Goal: Task Accomplishment & Management: Manage account settings

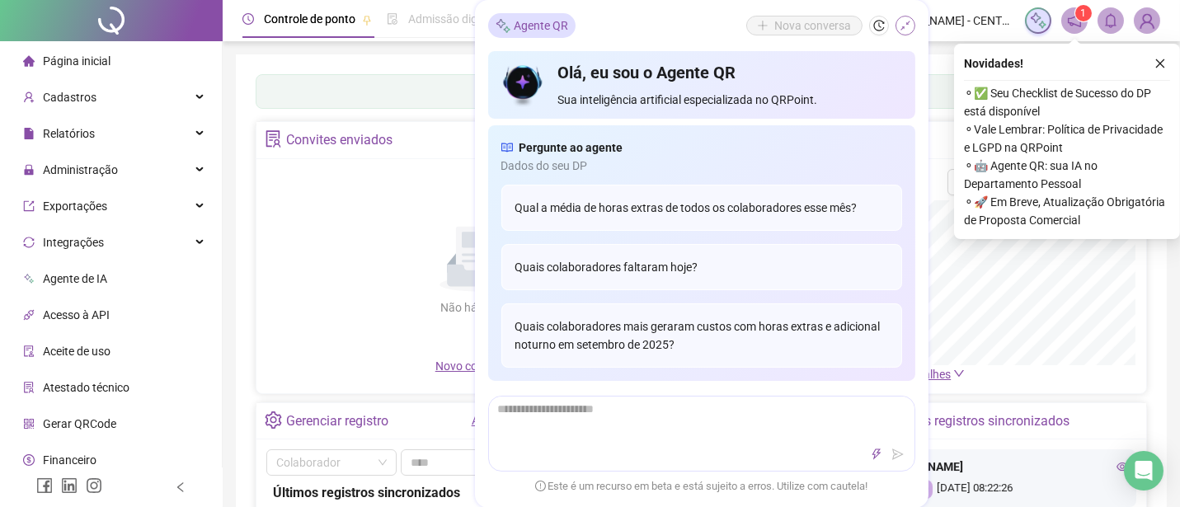
click at [900, 27] on icon "shrink" at bounding box center [905, 26] width 12 height 12
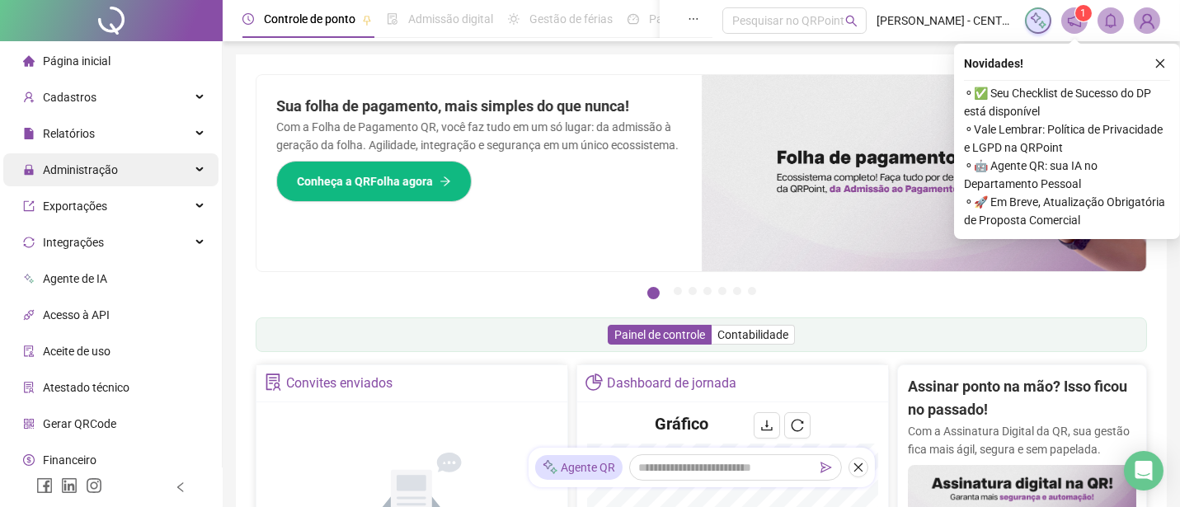
click at [70, 168] on span "Administração" at bounding box center [80, 169] width 75 height 13
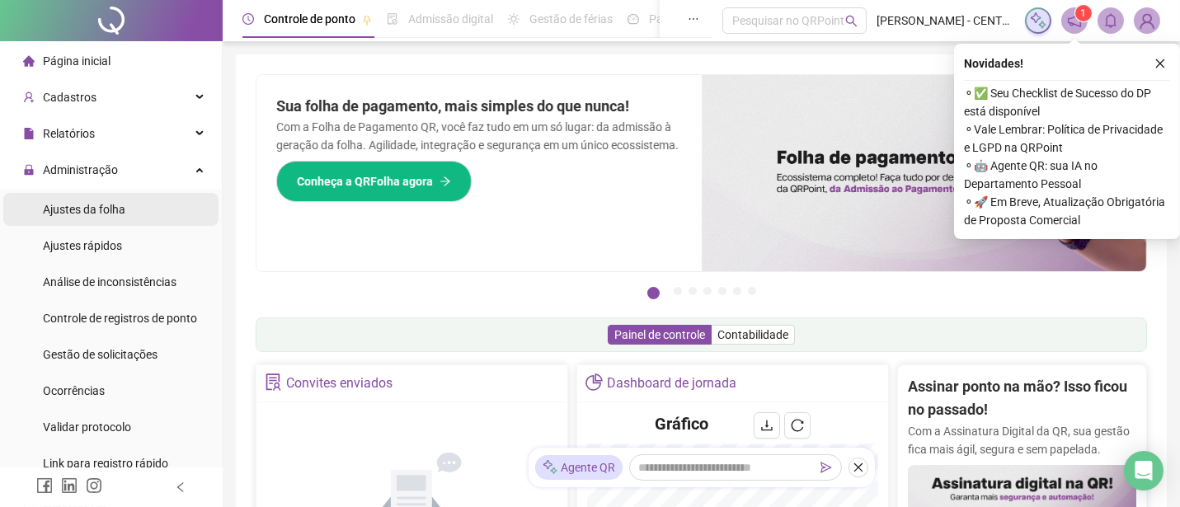
click at [77, 206] on span "Ajustes da folha" at bounding box center [84, 209] width 82 height 13
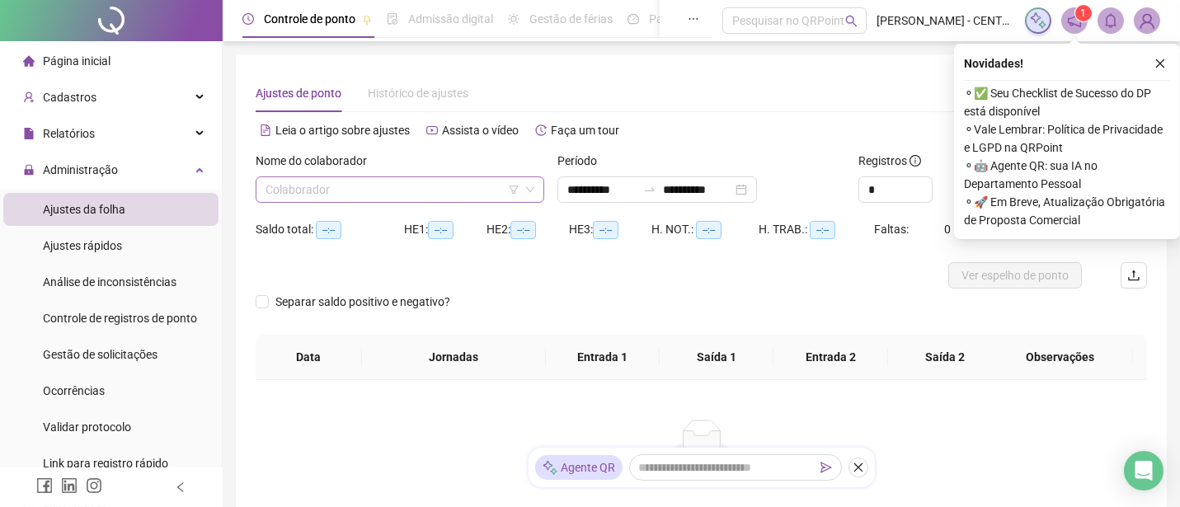
type input "**********"
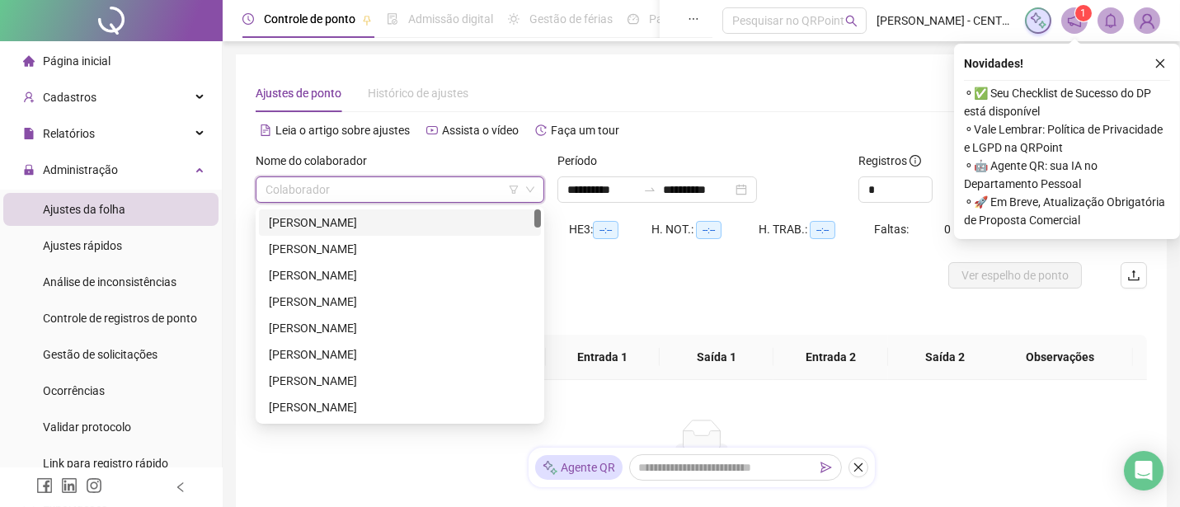
click at [359, 198] on input "search" at bounding box center [392, 189] width 254 height 25
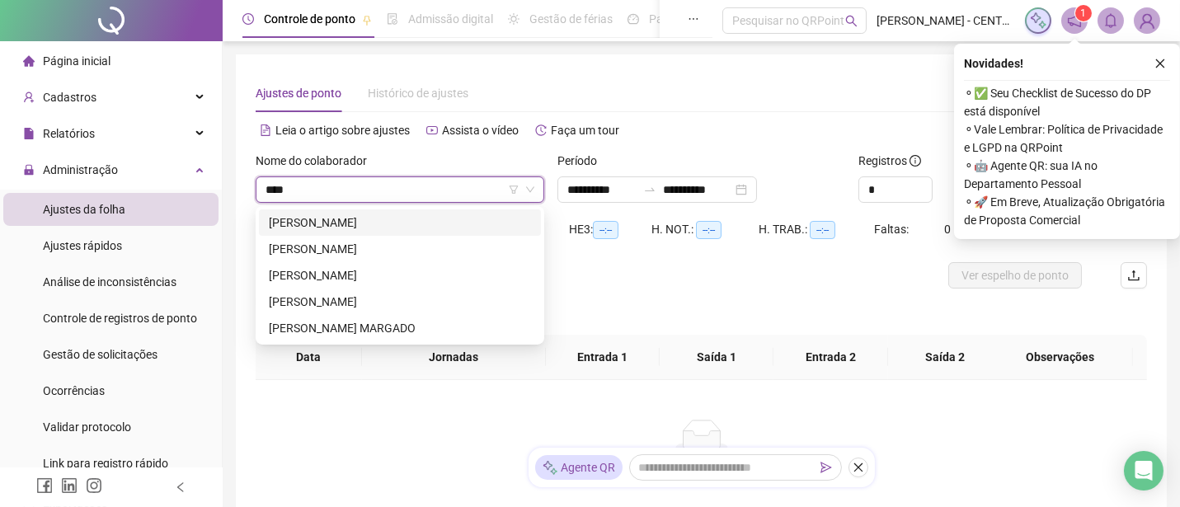
type input "*****"
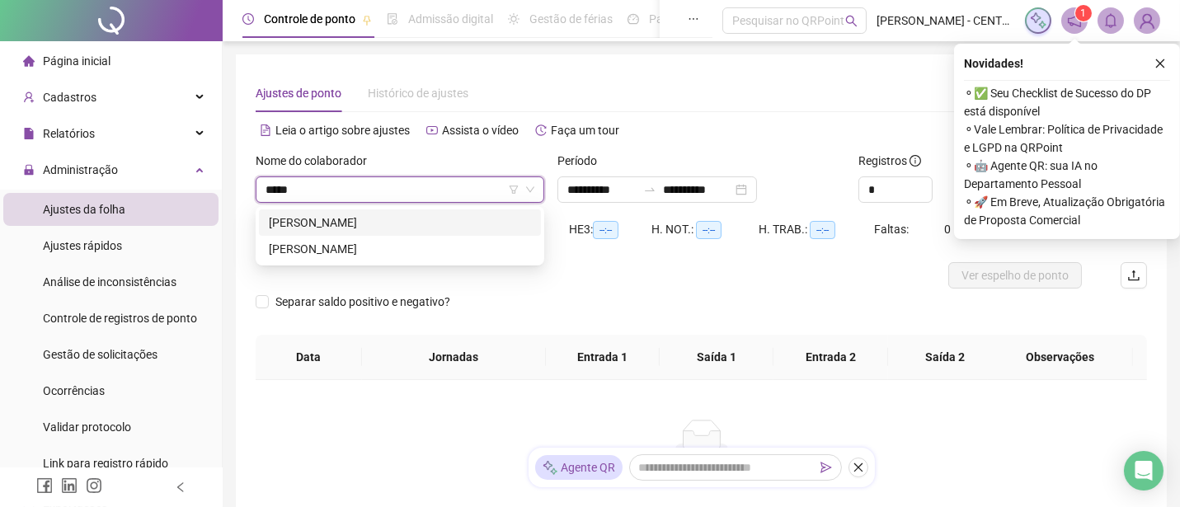
click at [375, 223] on div "[PERSON_NAME]" at bounding box center [400, 223] width 262 height 18
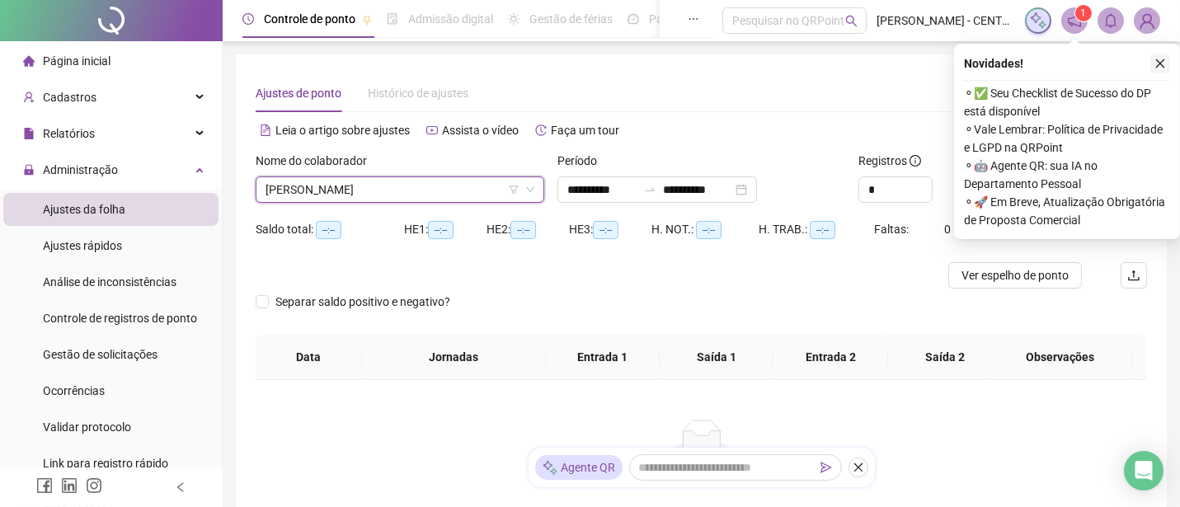
click at [1161, 61] on icon "close" at bounding box center [1160, 63] width 9 height 9
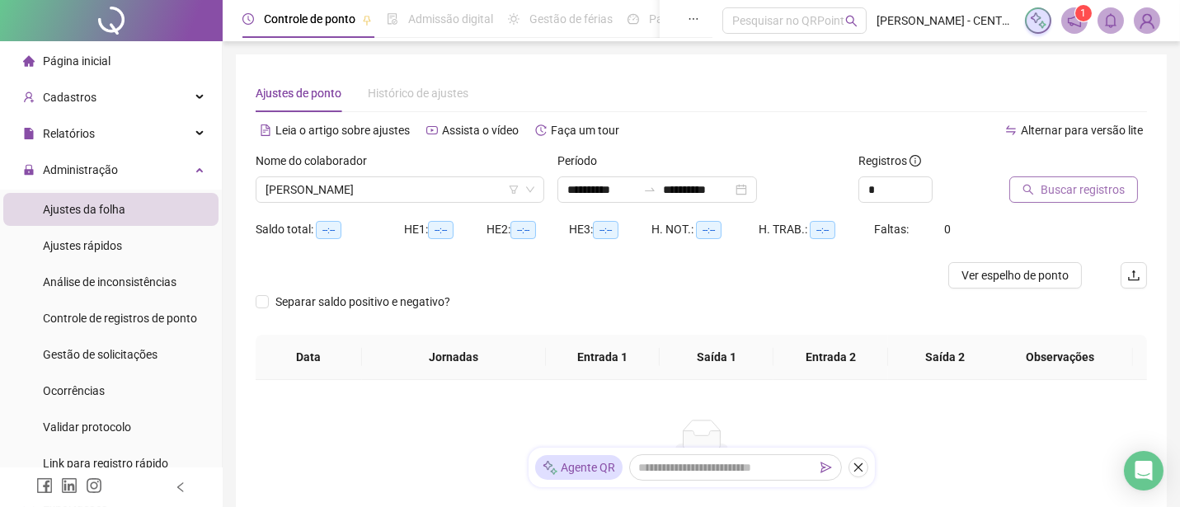
click at [1082, 186] on span "Buscar registros" at bounding box center [1082, 190] width 84 height 18
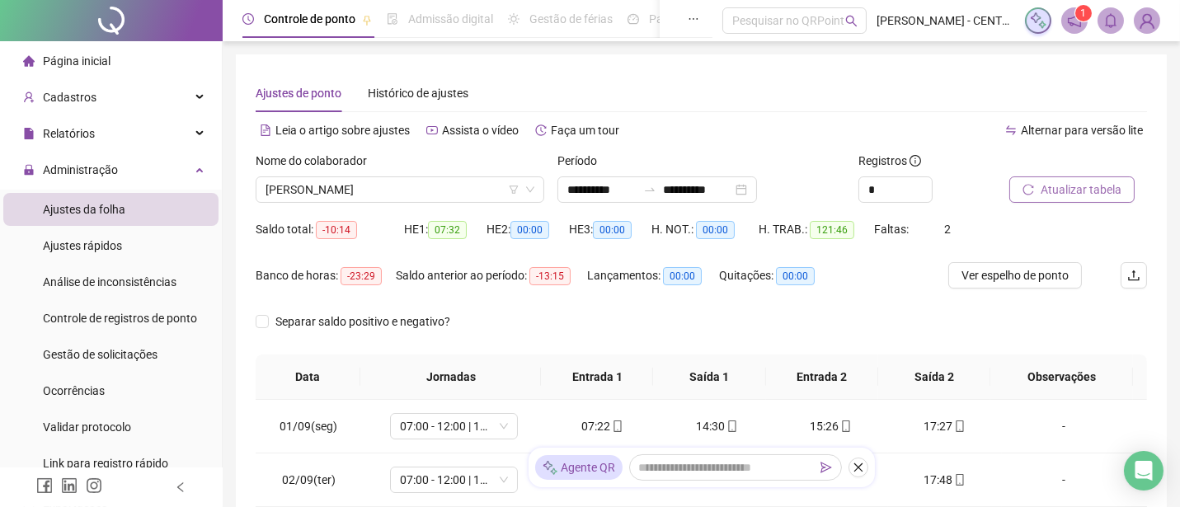
click at [1044, 187] on span "Atualizar tabela" at bounding box center [1080, 190] width 81 height 18
click at [1023, 272] on span "Ver espelho de ponto" at bounding box center [1014, 275] width 107 height 18
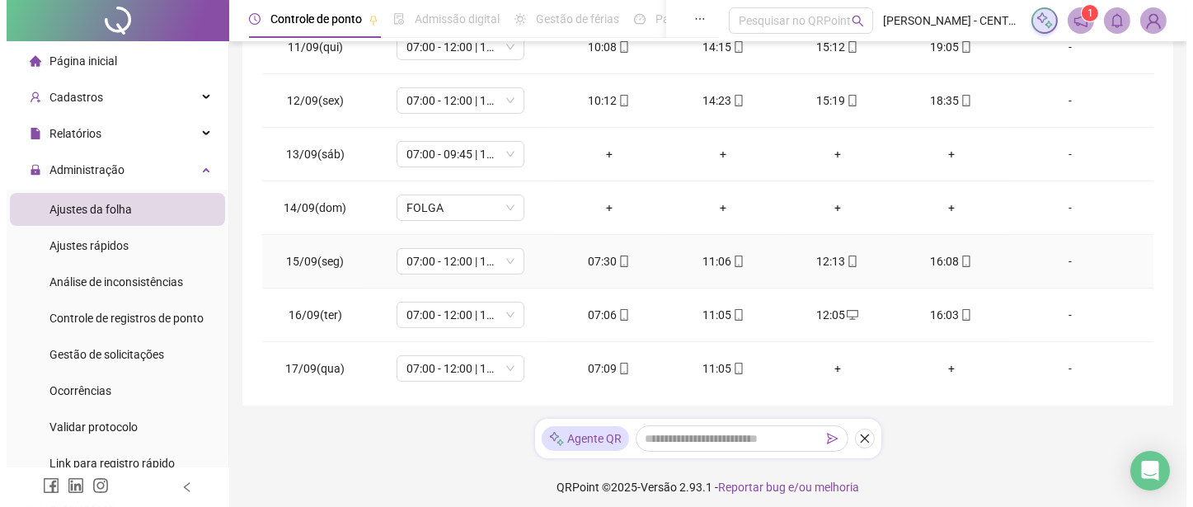
scroll to position [641, 0]
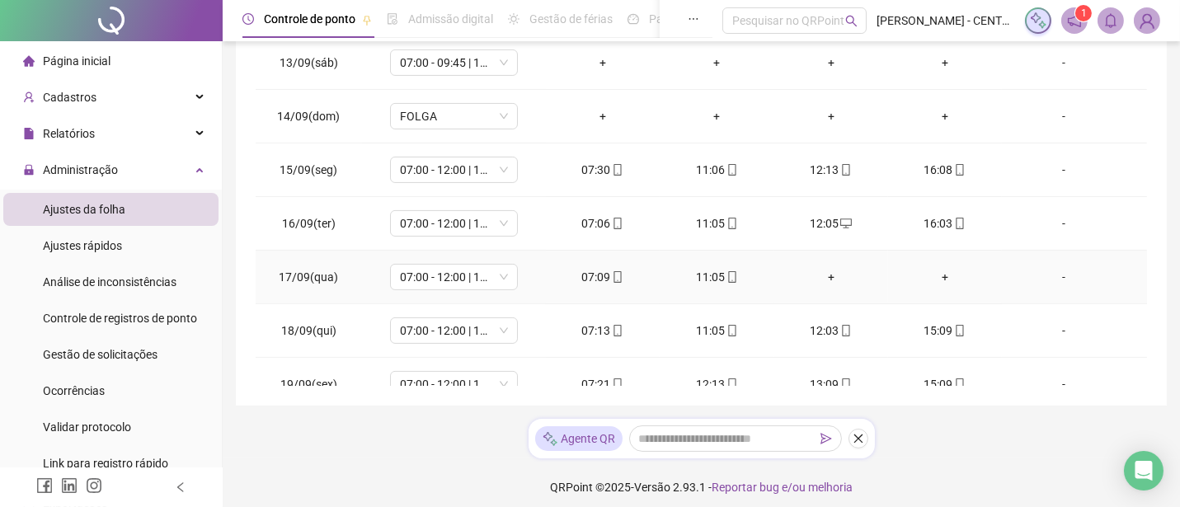
click at [1051, 274] on div "-" at bounding box center [1063, 277] width 97 height 18
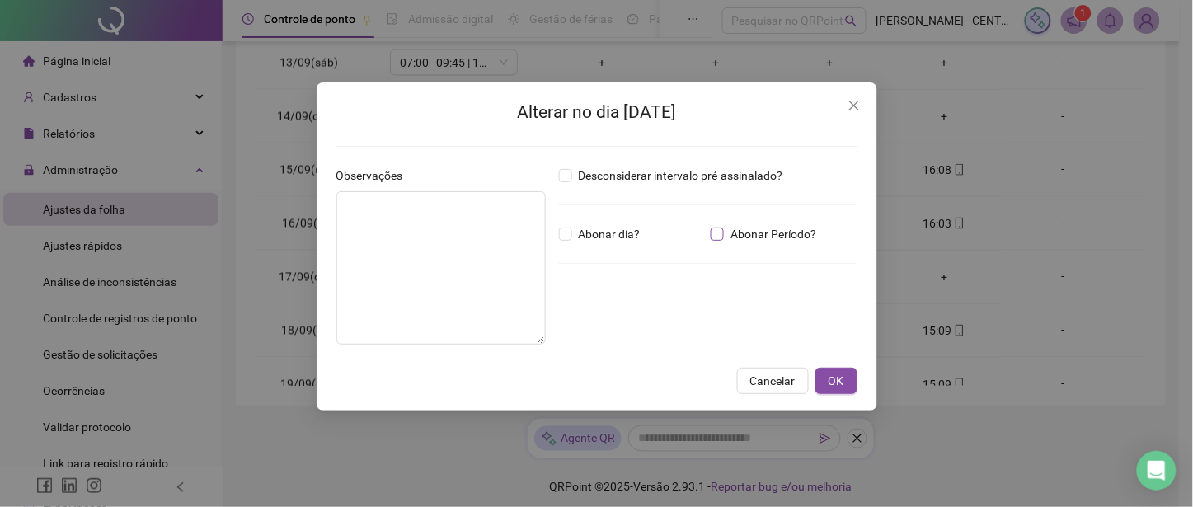
click at [795, 231] on span "Abonar Período?" at bounding box center [773, 234] width 99 height 18
click at [597, 331] on input "*****" at bounding box center [602, 325] width 66 height 20
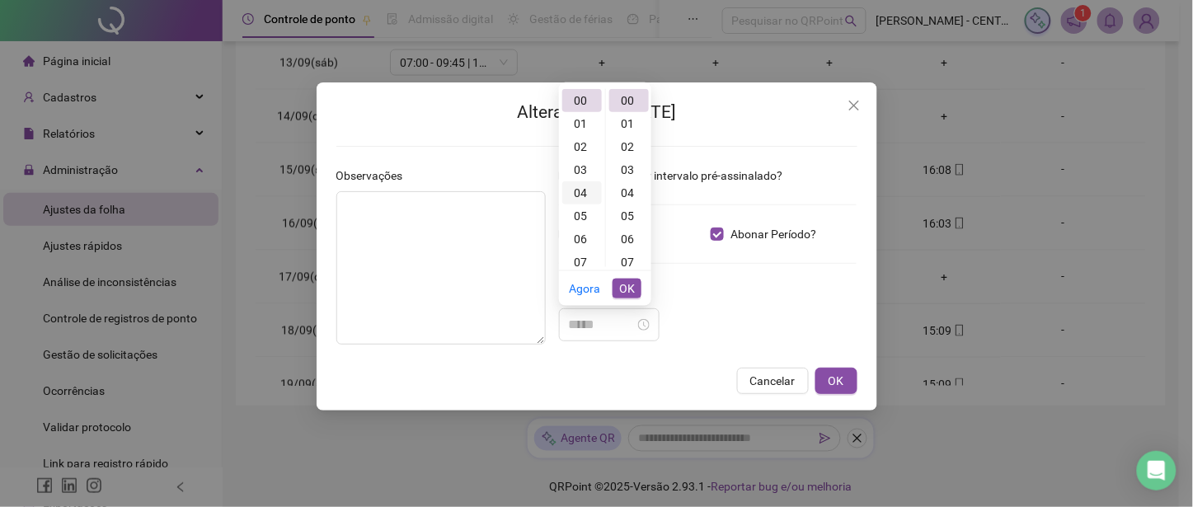
click at [580, 192] on div "04" at bounding box center [582, 192] width 40 height 23
click at [625, 191] on div "04" at bounding box center [629, 192] width 40 height 23
click at [621, 101] on div "04" at bounding box center [629, 100] width 40 height 23
type input "*****"
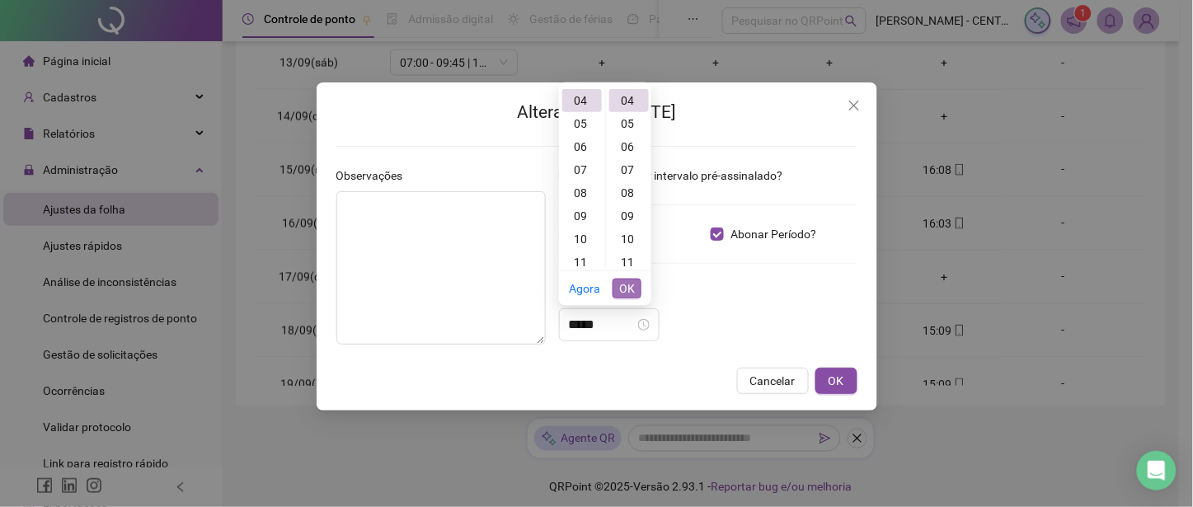
click at [629, 284] on span "OK" at bounding box center [627, 288] width 16 height 18
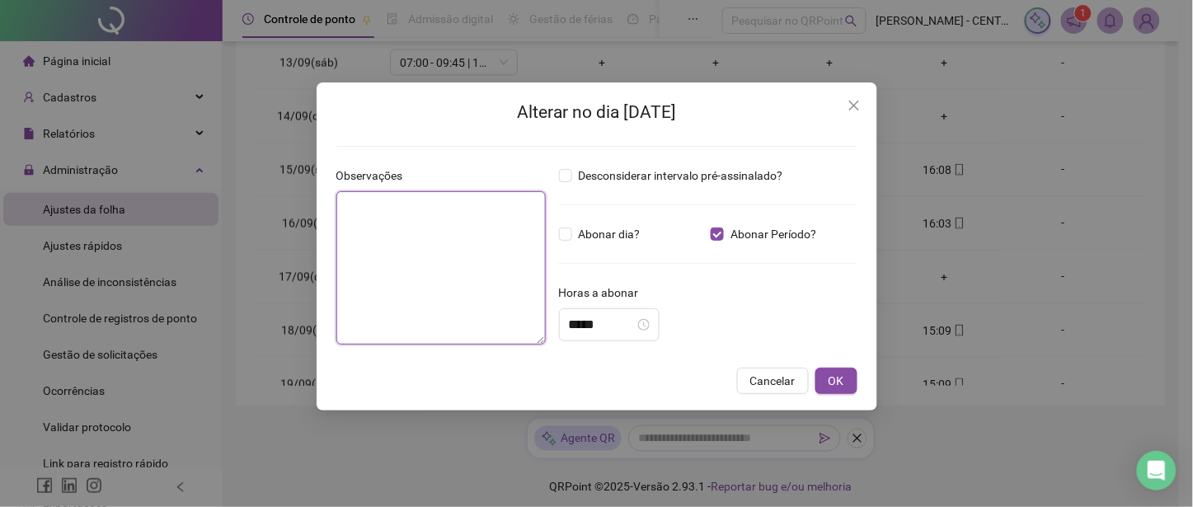
click at [458, 270] on textarea at bounding box center [440, 267] width 209 height 153
type textarea "********"
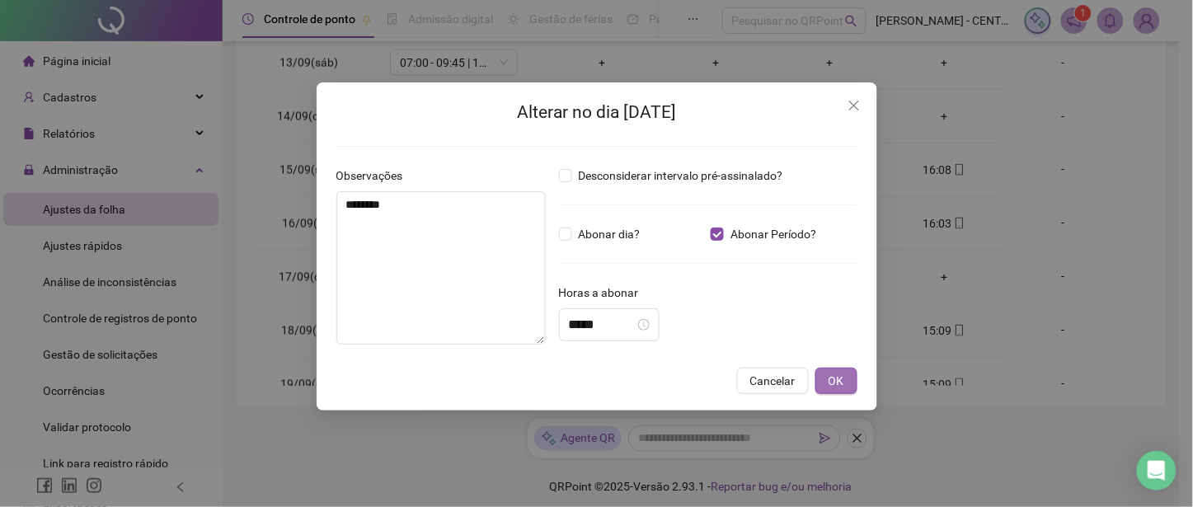
click at [842, 380] on span "OK" at bounding box center [836, 381] width 16 height 18
click at [836, 380] on span "OK" at bounding box center [836, 381] width 16 height 18
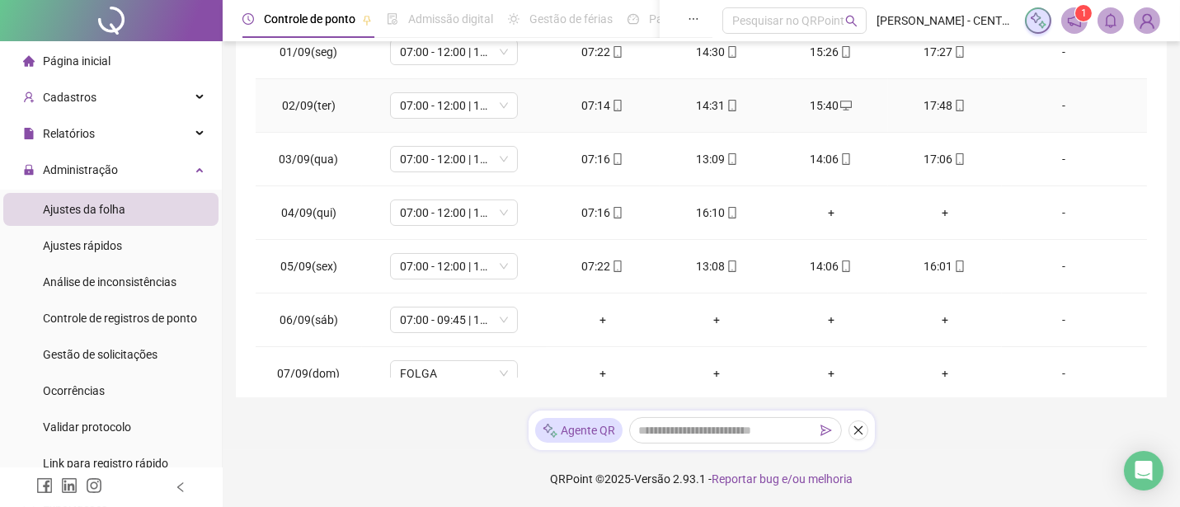
scroll to position [0, 0]
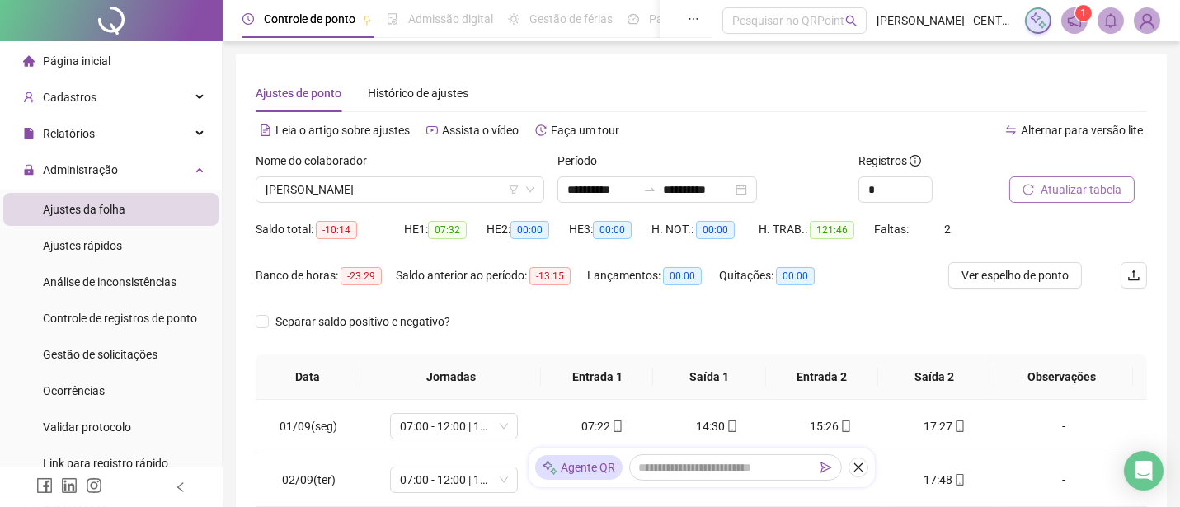
click at [1095, 195] on span "Atualizar tabela" at bounding box center [1080, 190] width 81 height 18
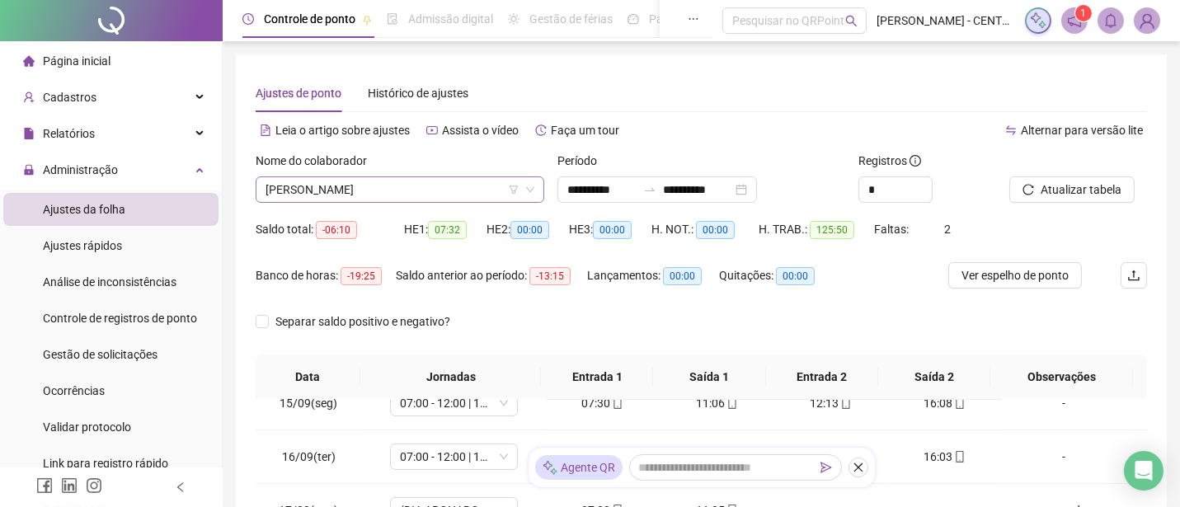
click at [378, 188] on span "[PERSON_NAME]" at bounding box center [399, 189] width 269 height 25
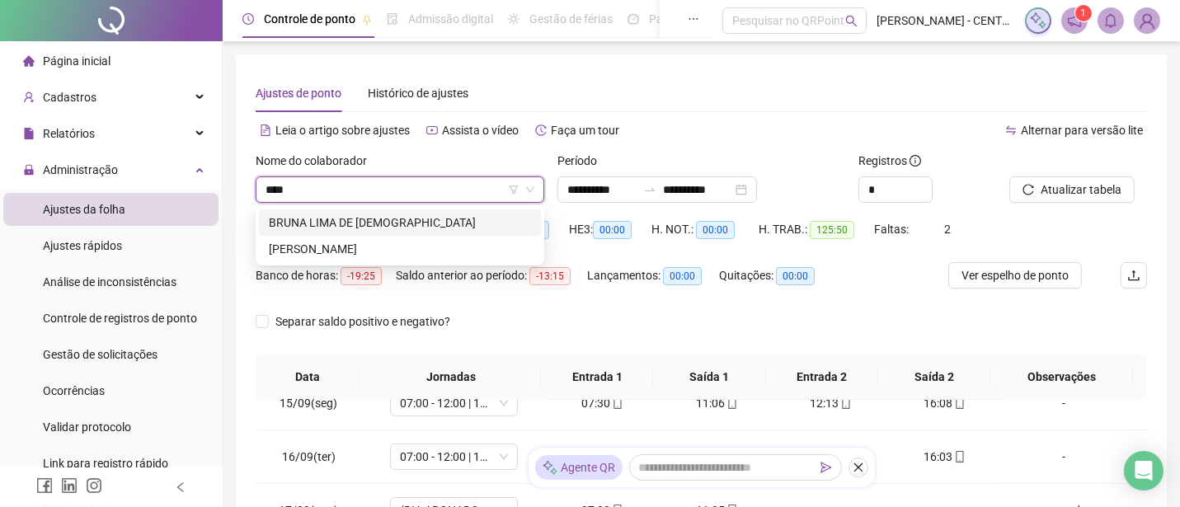
type input "*****"
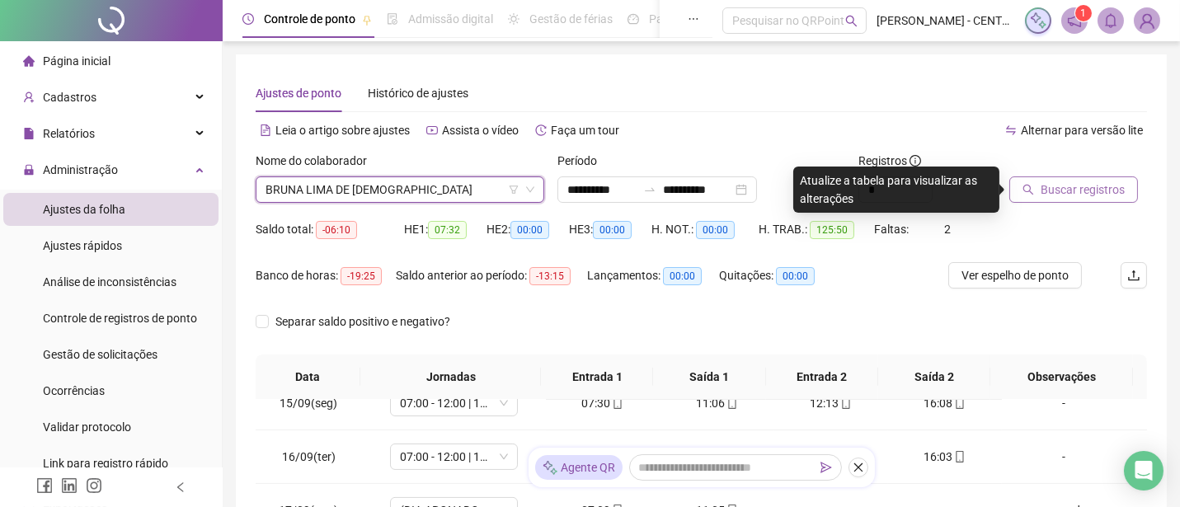
click at [1074, 199] on button "Buscar registros" at bounding box center [1073, 189] width 129 height 26
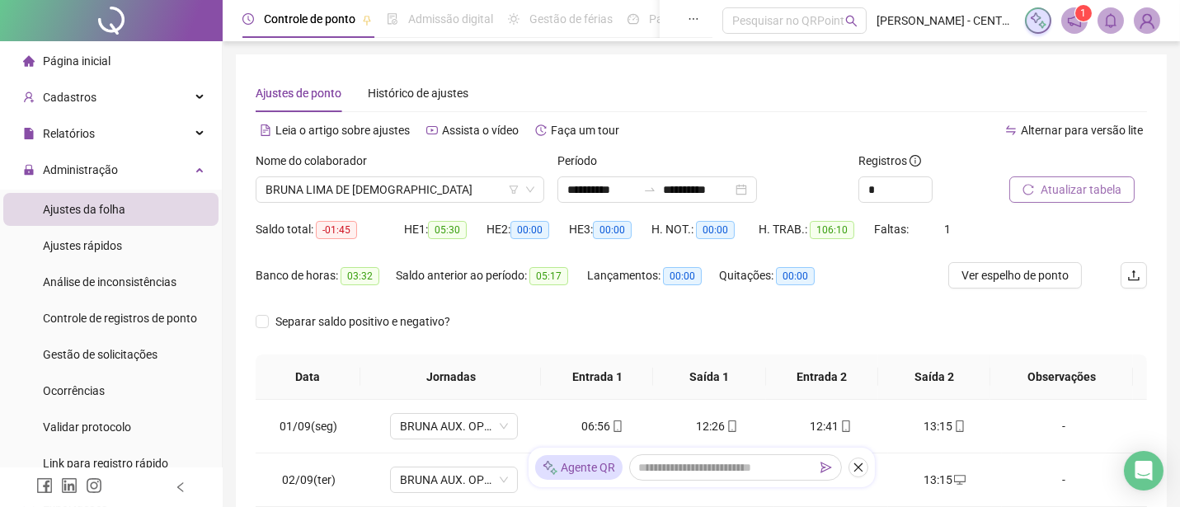
click at [1068, 186] on span "Atualizar tabela" at bounding box center [1080, 190] width 81 height 18
click at [443, 190] on span "BRUNA LIMA DE [DEMOGRAPHIC_DATA]" at bounding box center [399, 189] width 269 height 25
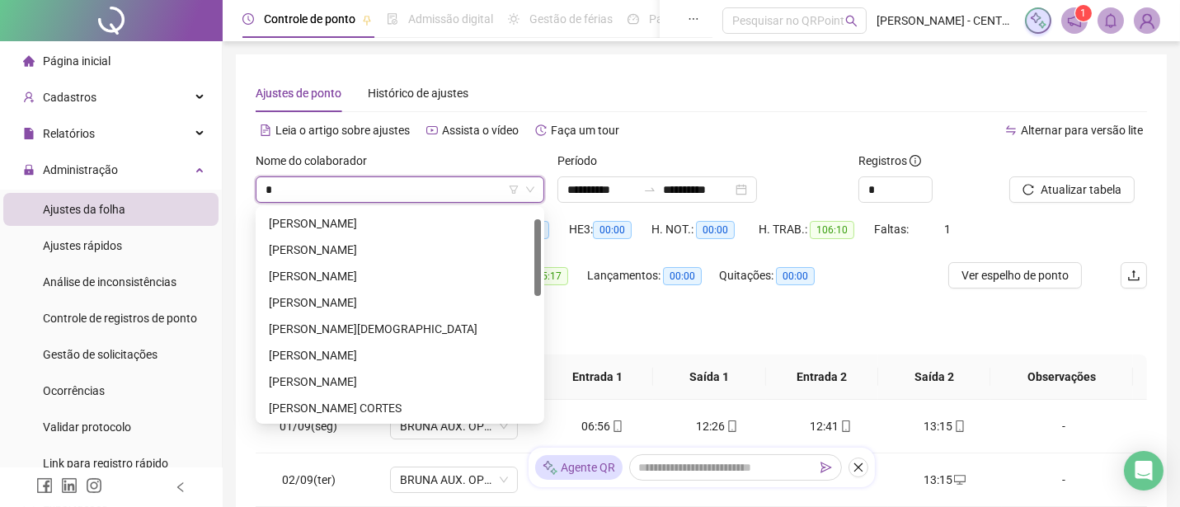
scroll to position [26, 0]
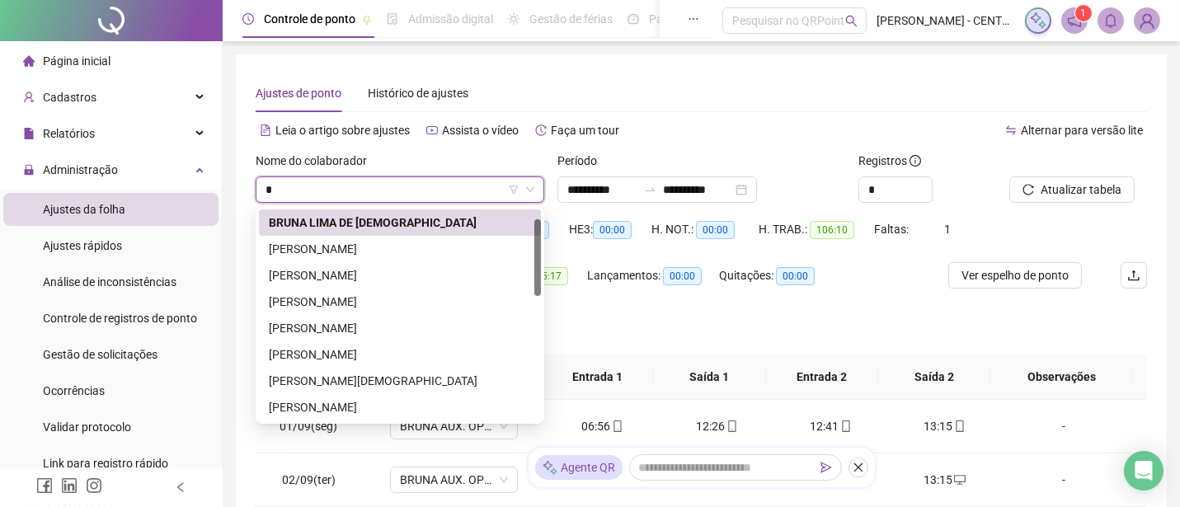
type input "**"
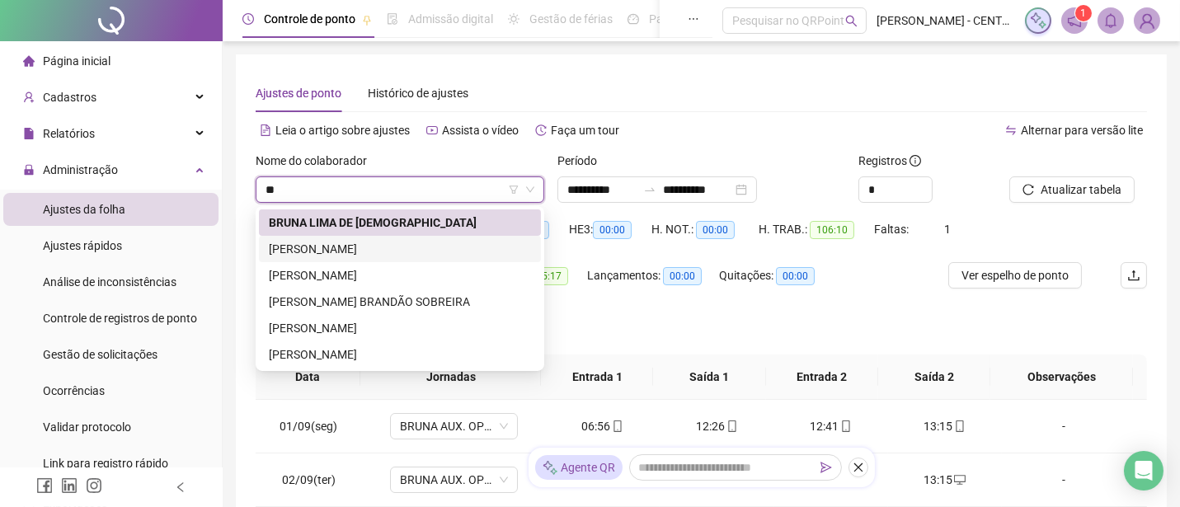
click at [401, 251] on div "[PERSON_NAME]" at bounding box center [400, 249] width 262 height 18
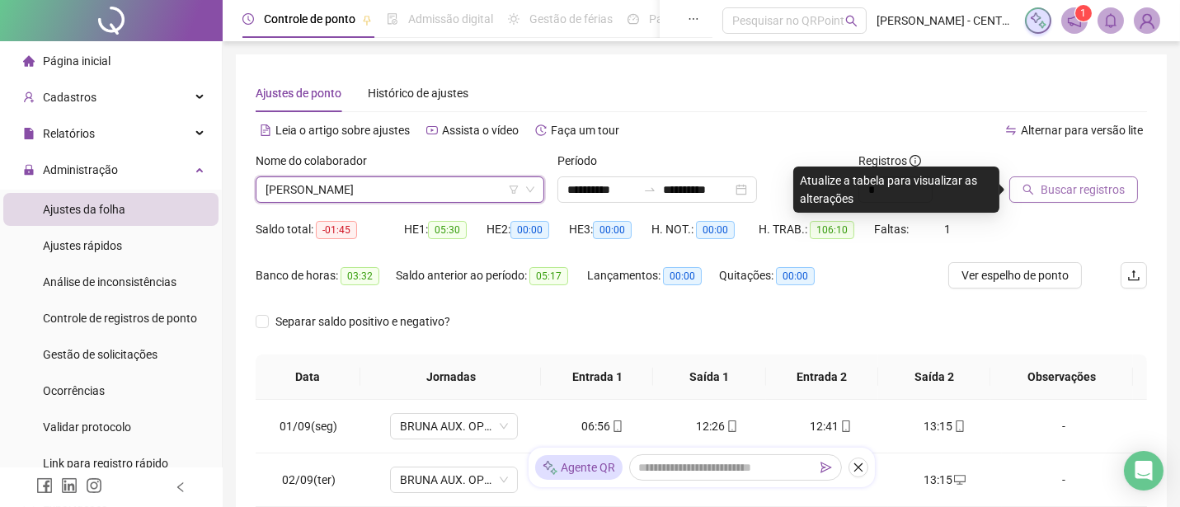
click at [1060, 190] on span "Buscar registros" at bounding box center [1082, 190] width 84 height 18
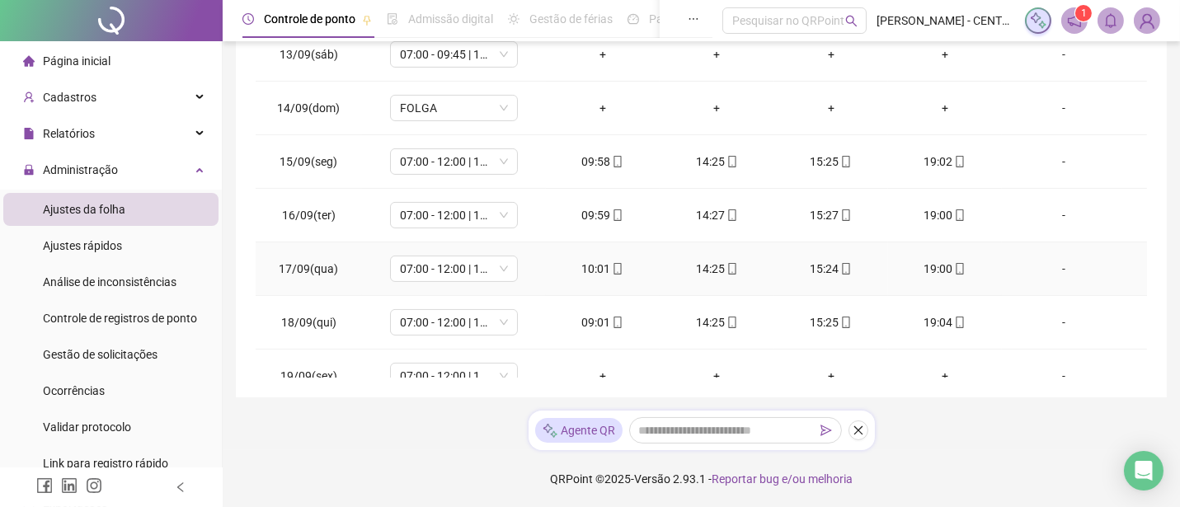
scroll to position [775, 0]
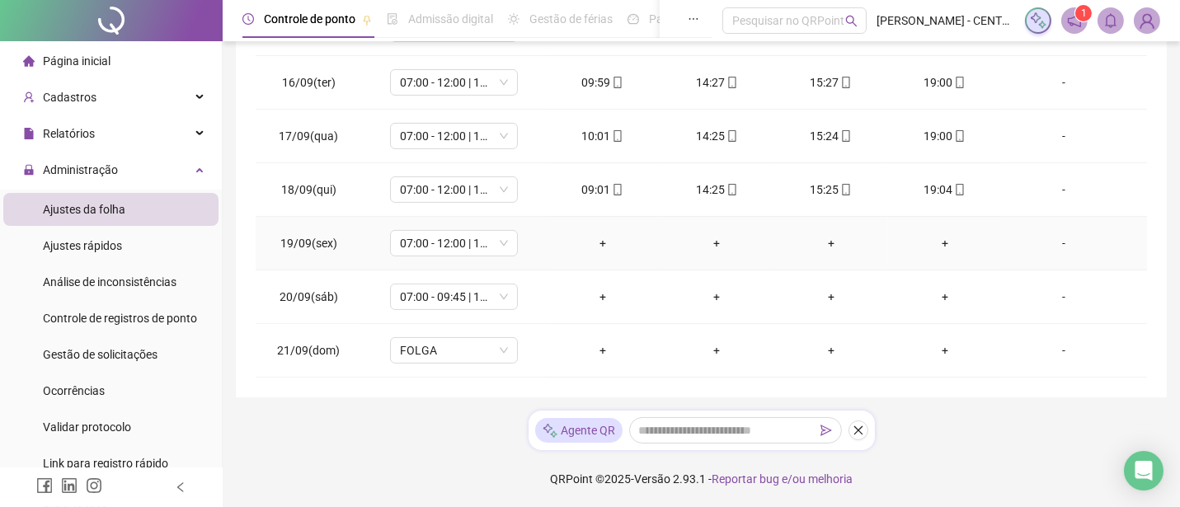
click at [1047, 251] on td "-" at bounding box center [1074, 244] width 145 height 54
click at [1052, 240] on div "-" at bounding box center [1063, 243] width 97 height 18
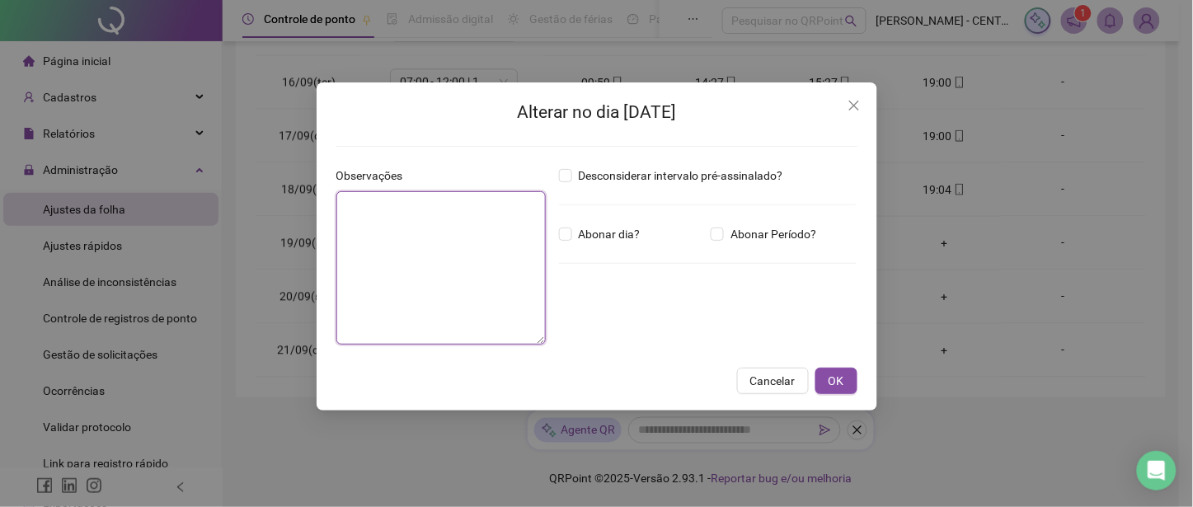
click at [385, 257] on textarea at bounding box center [440, 267] width 209 height 153
type textarea "**********"
click at [587, 229] on span "Abonar dia?" at bounding box center [609, 234] width 75 height 18
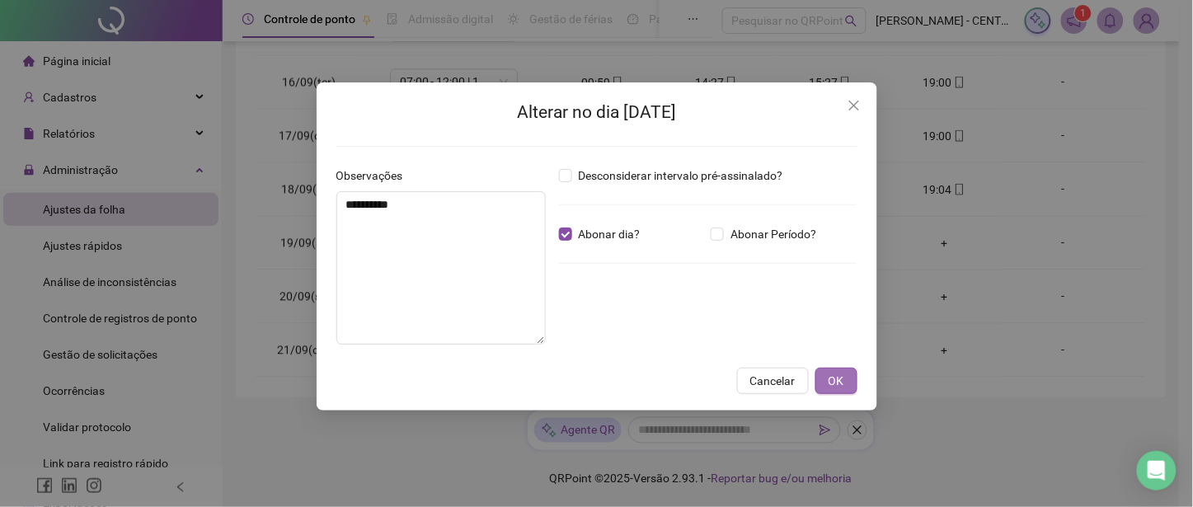
click at [839, 382] on span "OK" at bounding box center [836, 381] width 16 height 18
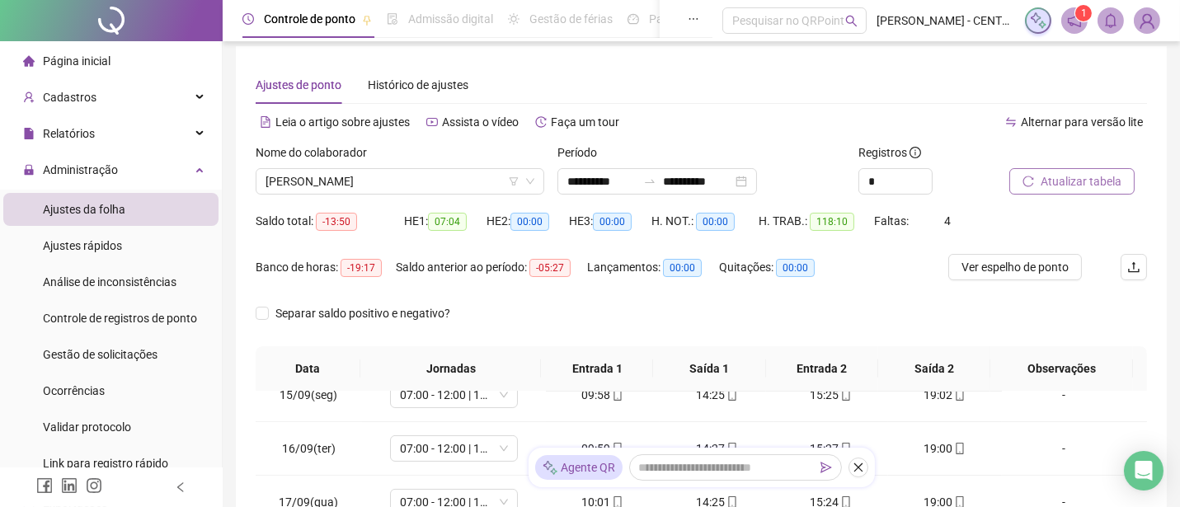
scroll to position [0, 0]
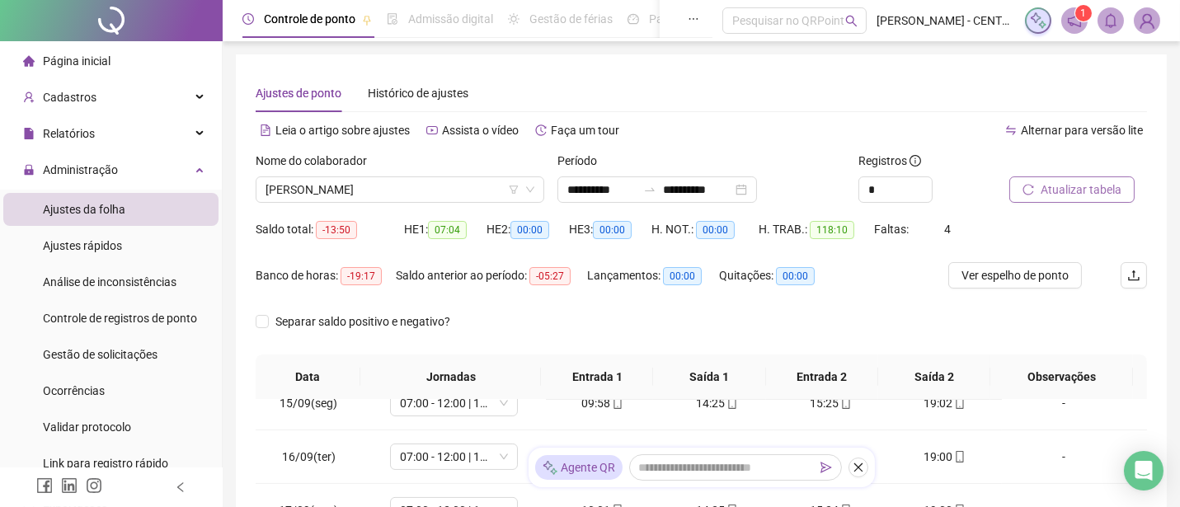
click at [1090, 185] on span "Atualizar tabela" at bounding box center [1080, 190] width 81 height 18
click at [317, 190] on span "[PERSON_NAME]" at bounding box center [399, 189] width 269 height 25
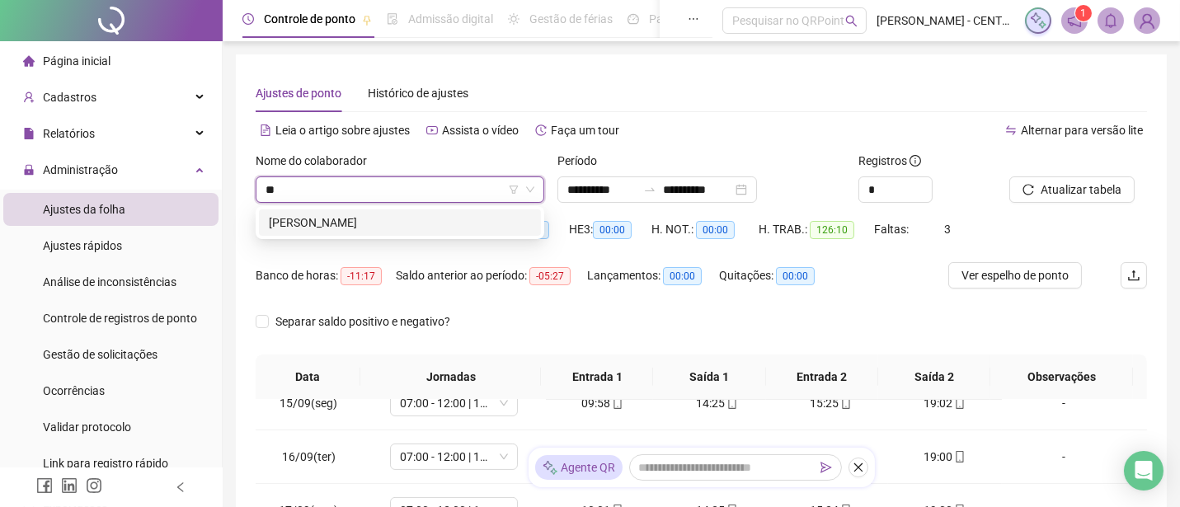
scroll to position [0, 0]
type input "****"
click at [462, 214] on div "[PERSON_NAME]" at bounding box center [400, 223] width 262 height 18
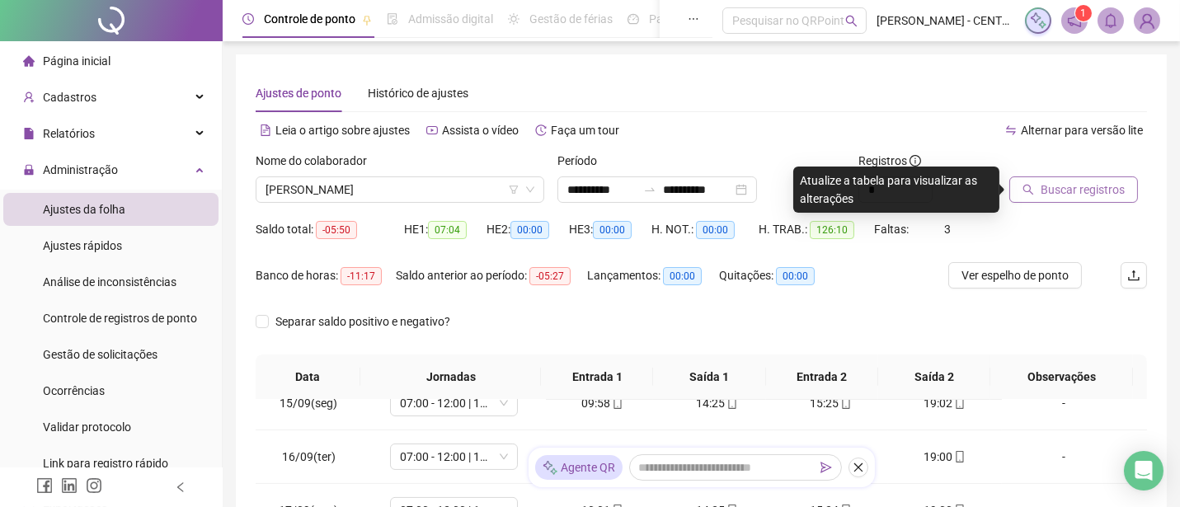
click at [1098, 184] on span "Buscar registros" at bounding box center [1082, 190] width 84 height 18
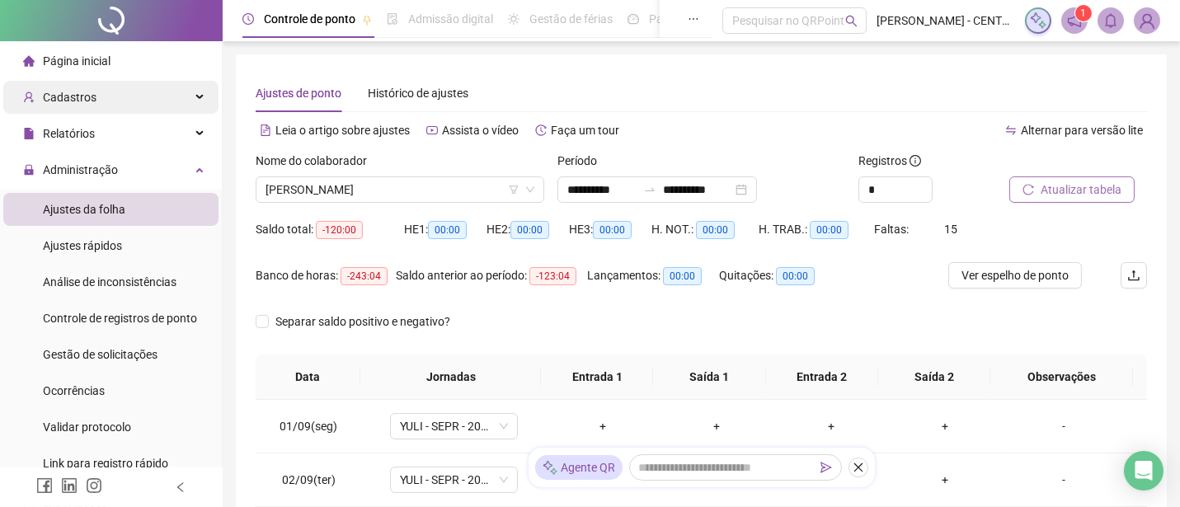
click at [81, 95] on span "Cadastros" at bounding box center [70, 97] width 54 height 13
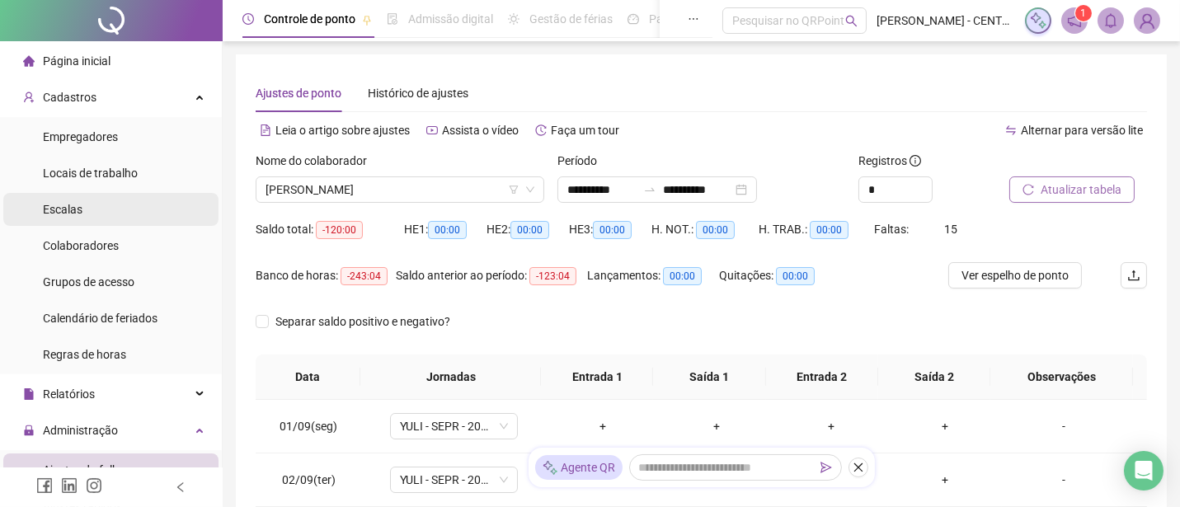
drag, startPoint x: 96, startPoint y: 241, endPoint x: 187, endPoint y: 192, distance: 103.6
click at [96, 242] on span "Colaboradores" at bounding box center [81, 245] width 76 height 13
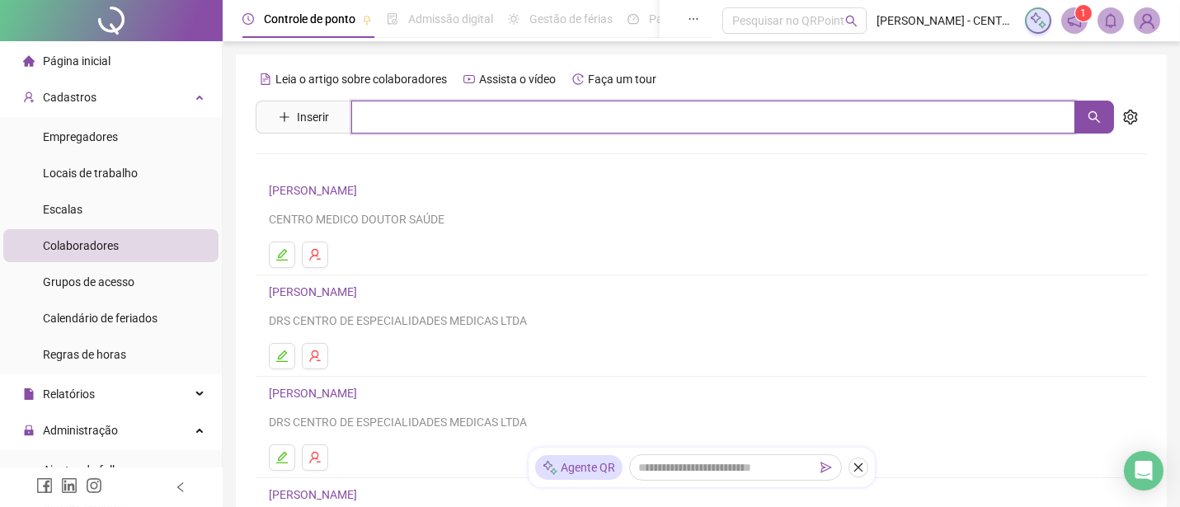
click at [375, 127] on input "text" at bounding box center [713, 117] width 724 height 33
type input "****"
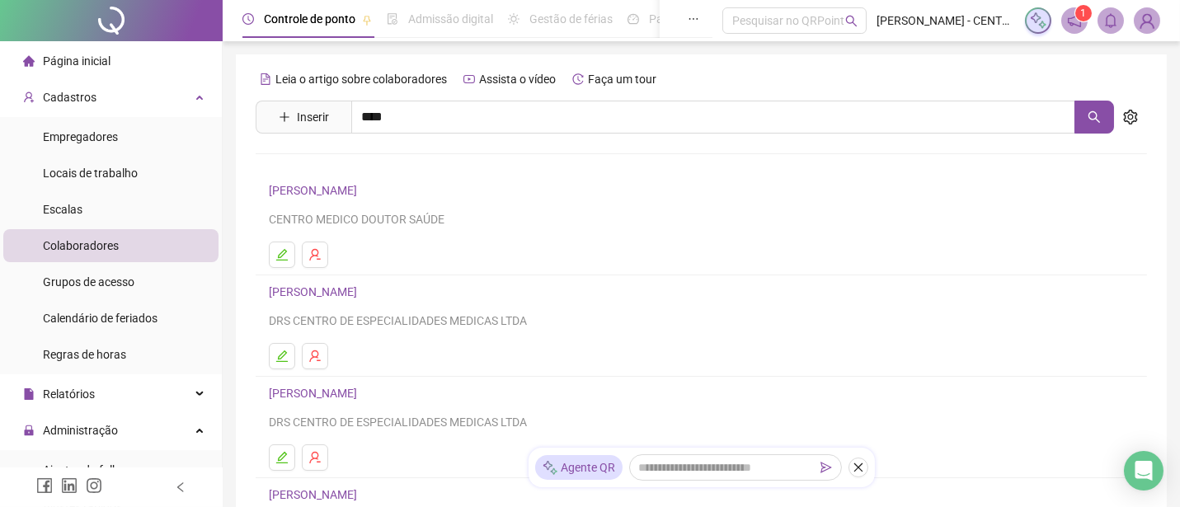
click at [374, 167] on link "[PERSON_NAME]" at bounding box center [330, 165] width 88 height 13
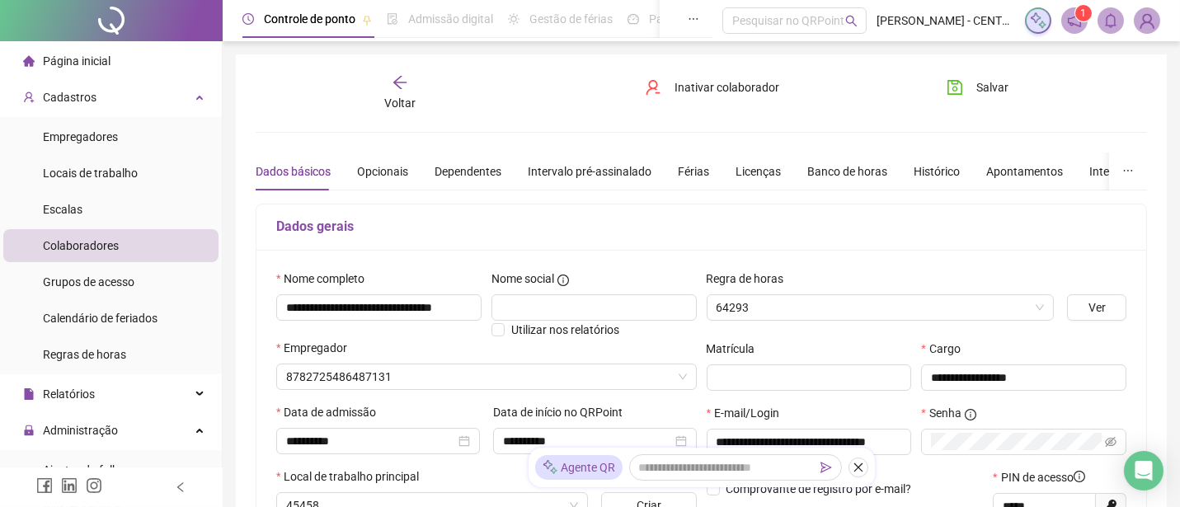
type input "**********"
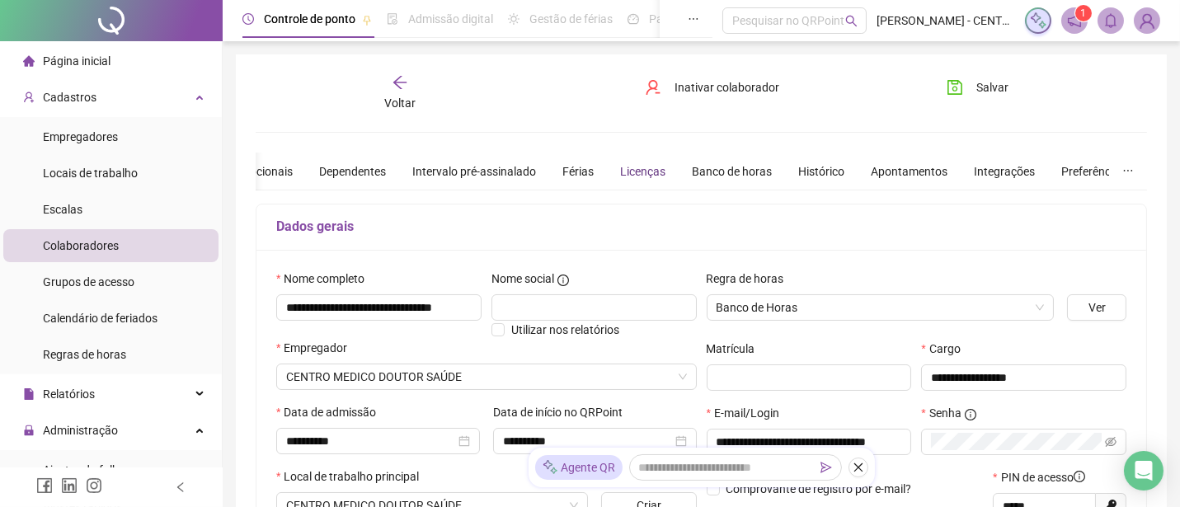
click at [629, 169] on div "Licenças" at bounding box center [642, 171] width 45 height 18
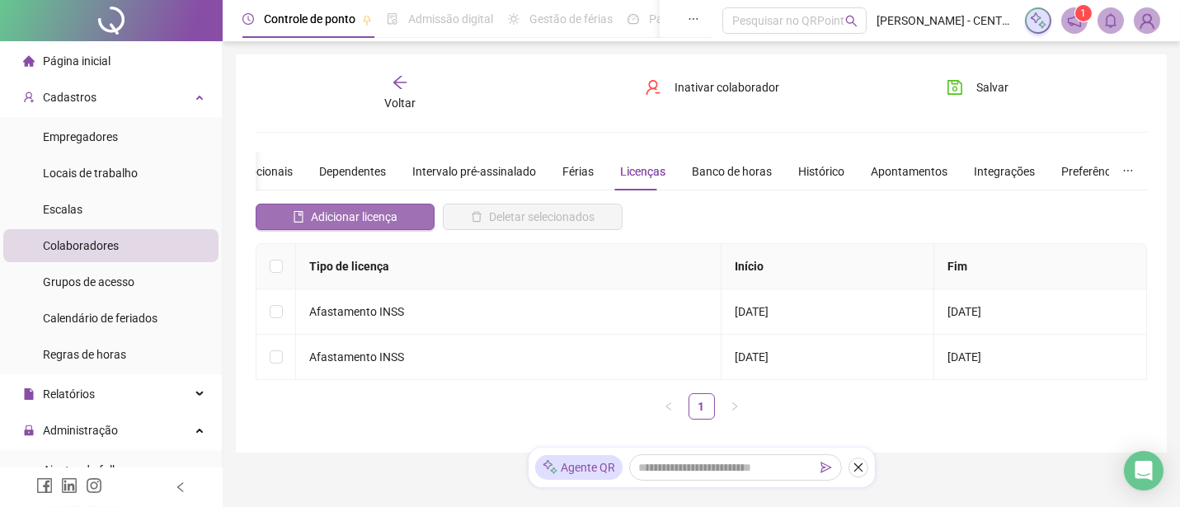
click at [352, 219] on span "Adicionar licença" at bounding box center [354, 217] width 87 height 18
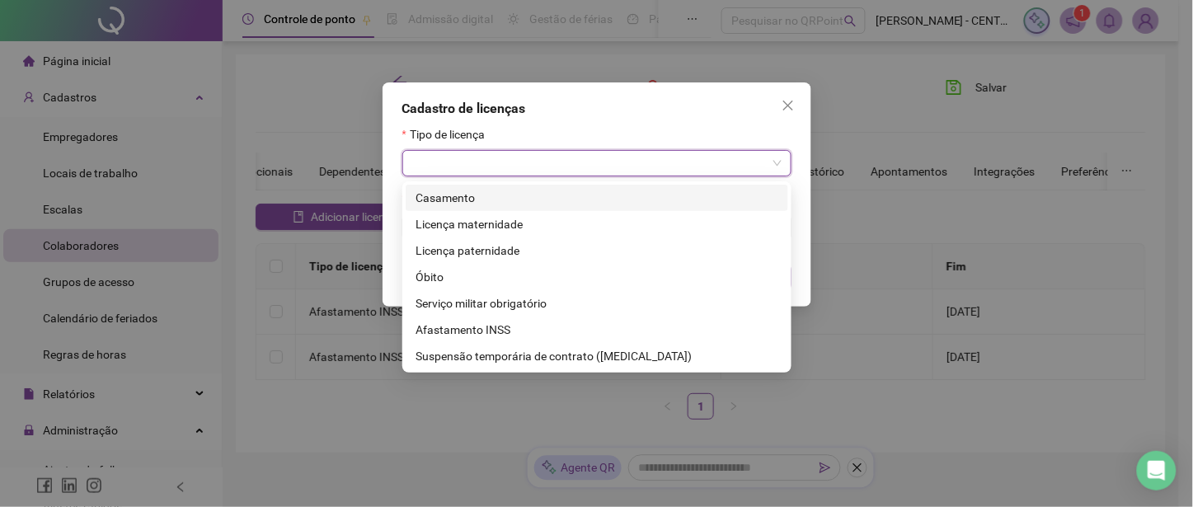
click at [459, 169] on input "search" at bounding box center [589, 163] width 354 height 25
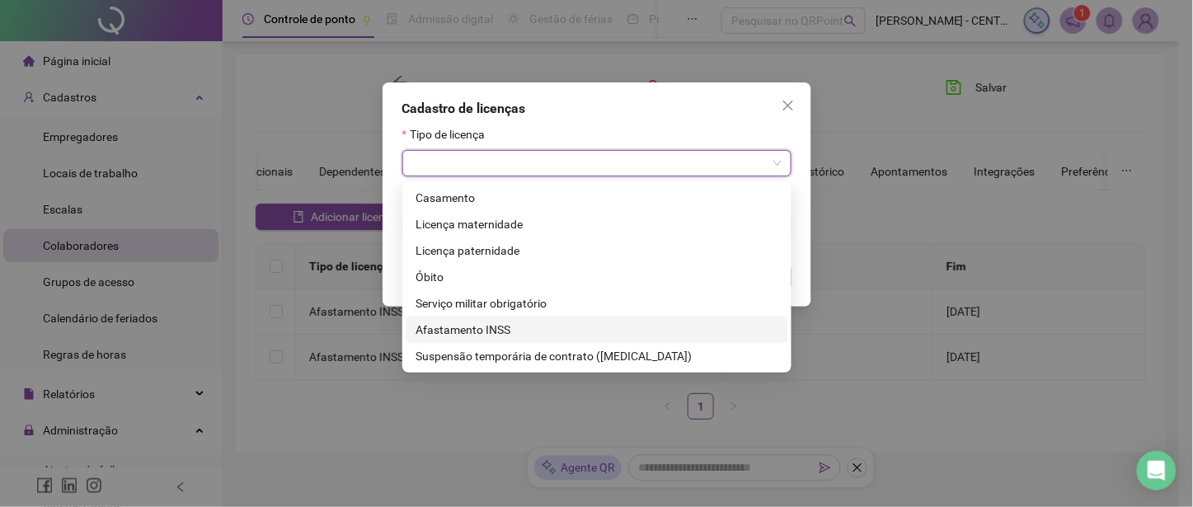
click at [492, 330] on div "Afastamento INSS" at bounding box center [596, 330] width 363 height 18
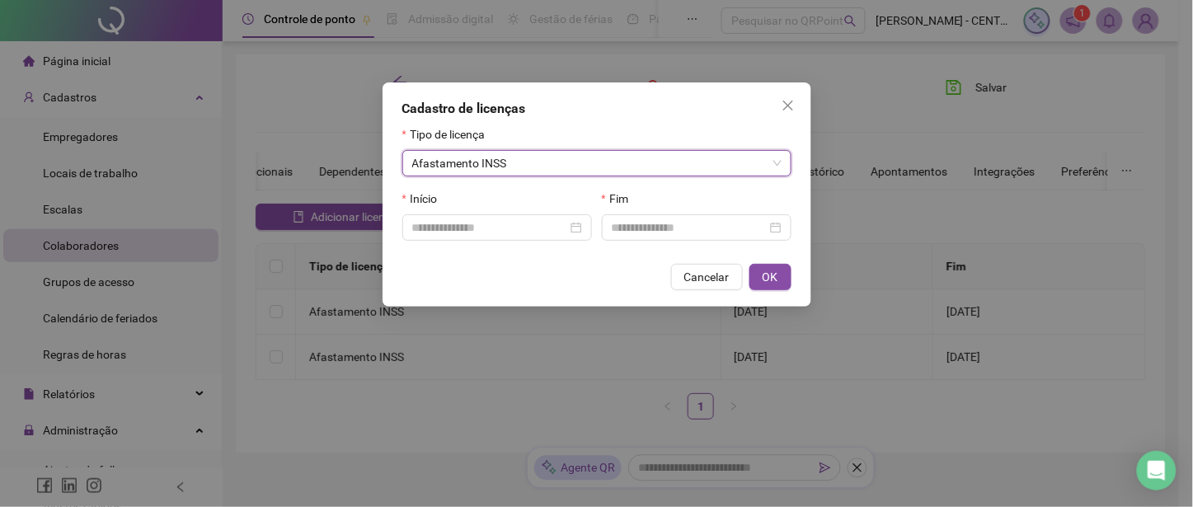
click at [522, 170] on span "Afastamento INSS" at bounding box center [596, 163] width 369 height 25
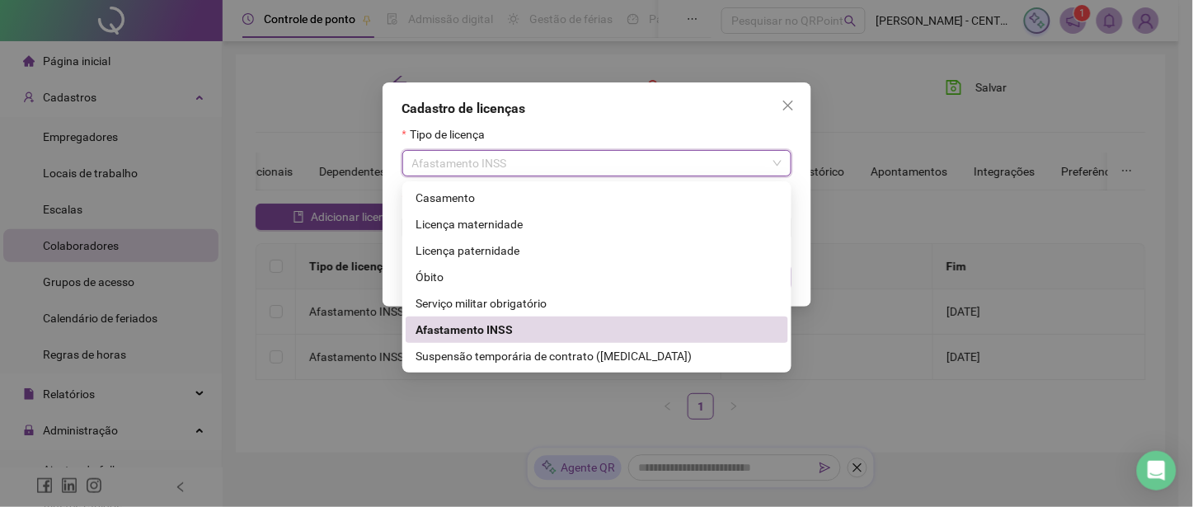
click at [496, 327] on div "Afastamento INSS" at bounding box center [596, 330] width 363 height 18
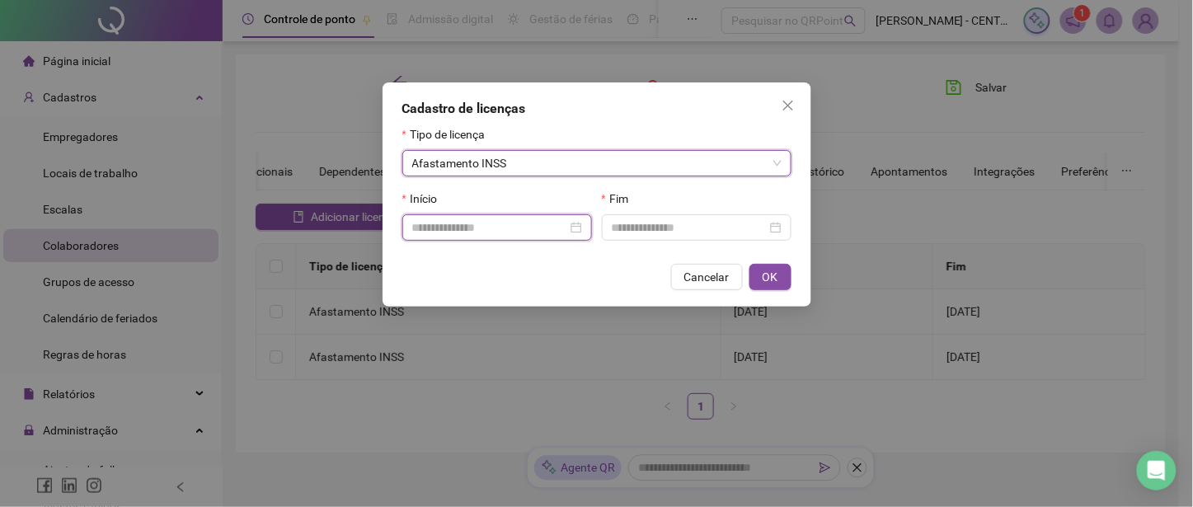
click at [446, 235] on input at bounding box center [489, 227] width 155 height 18
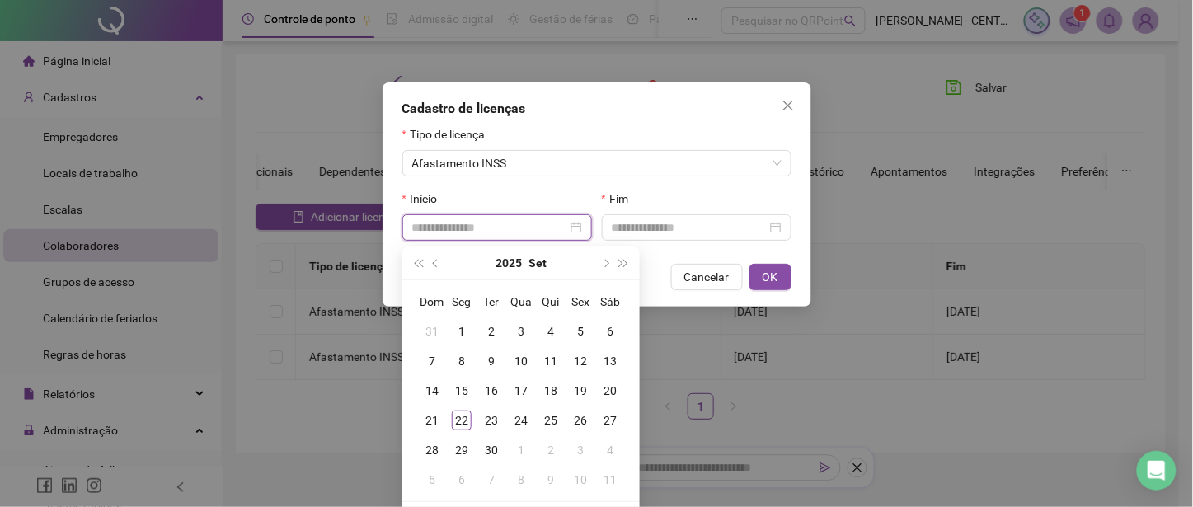
click at [525, 237] on input at bounding box center [489, 227] width 155 height 18
type input "**********"
click at [434, 260] on span "prev-year" at bounding box center [437, 263] width 8 height 8
type input "**********"
click at [492, 389] on div "12" at bounding box center [491, 391] width 20 height 20
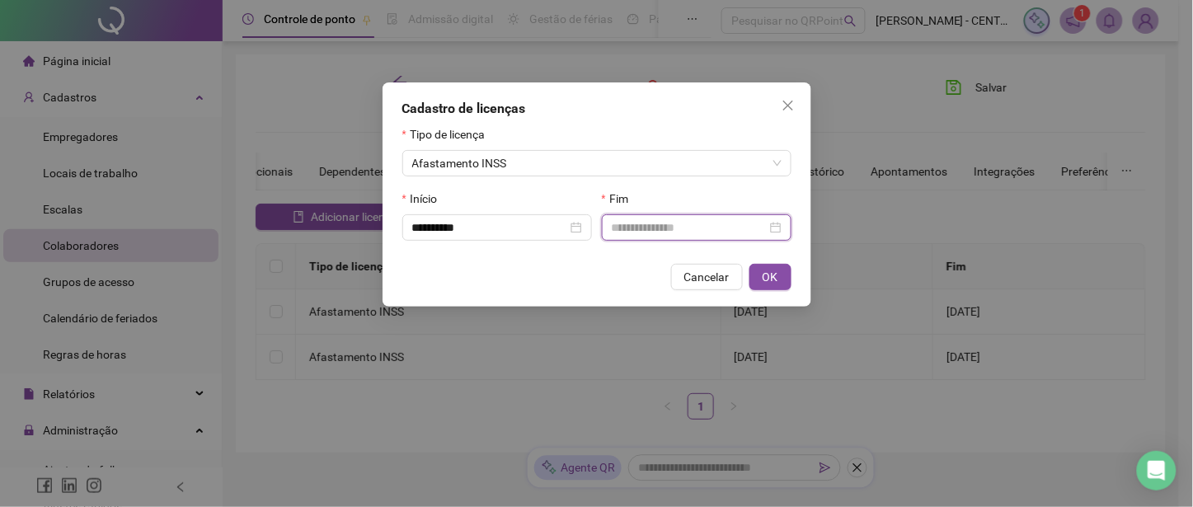
click at [691, 232] on input at bounding box center [689, 227] width 155 height 18
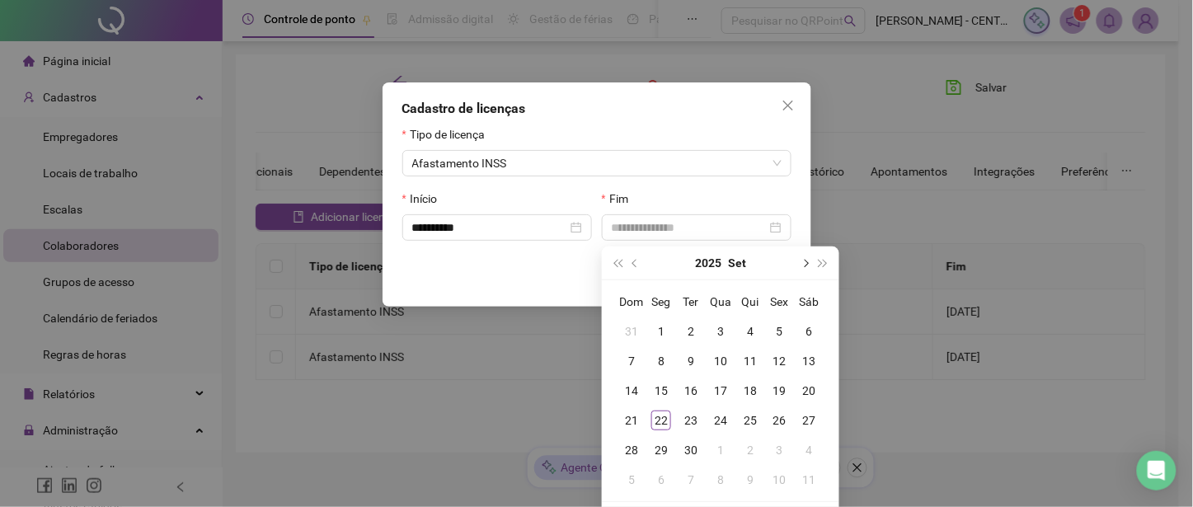
click at [808, 257] on button "next-year" at bounding box center [804, 262] width 18 height 33
click at [809, 256] on button "next-year" at bounding box center [804, 262] width 18 height 33
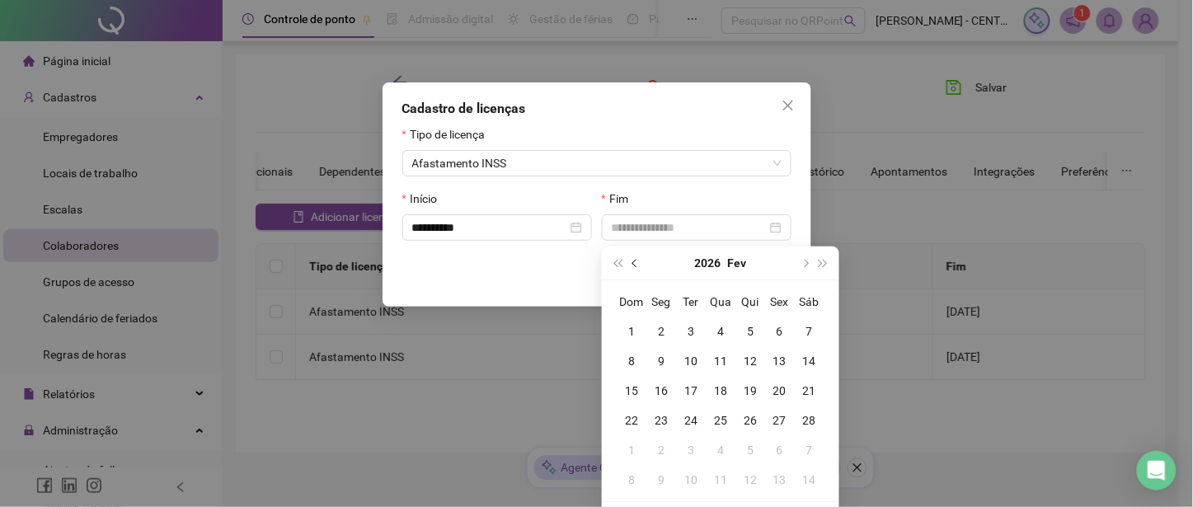
click at [636, 265] on span "prev-year" at bounding box center [636, 263] width 8 height 8
type input "**********"
click at [637, 264] on span "prev-year" at bounding box center [636, 263] width 8 height 8
click at [636, 264] on span "prev-year" at bounding box center [636, 263] width 8 height 8
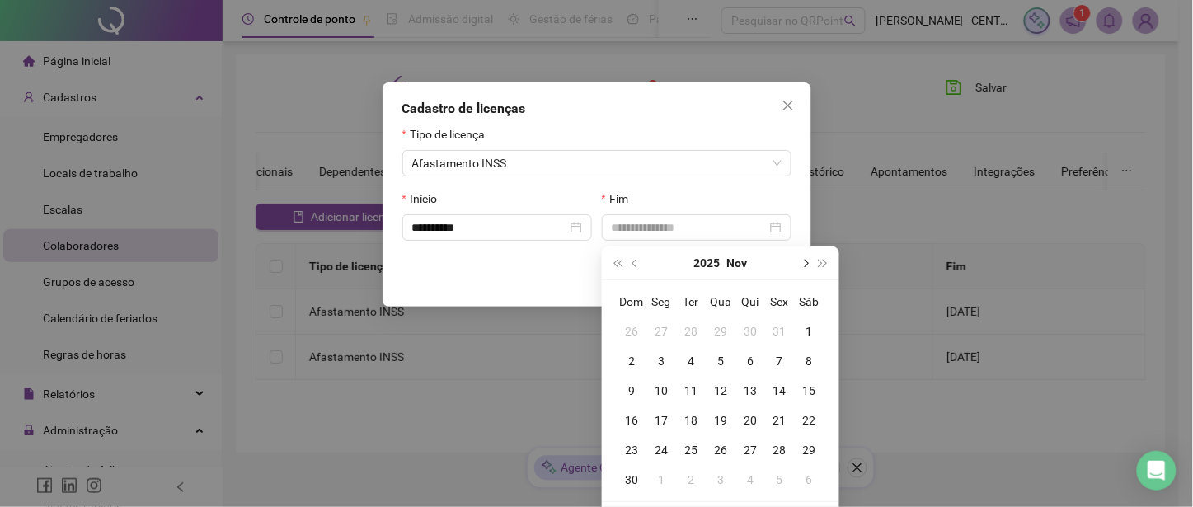
click at [801, 261] on span "next-year" at bounding box center [804, 263] width 8 height 8
type input "**********"
click at [722, 447] on div "31" at bounding box center [721, 450] width 20 height 20
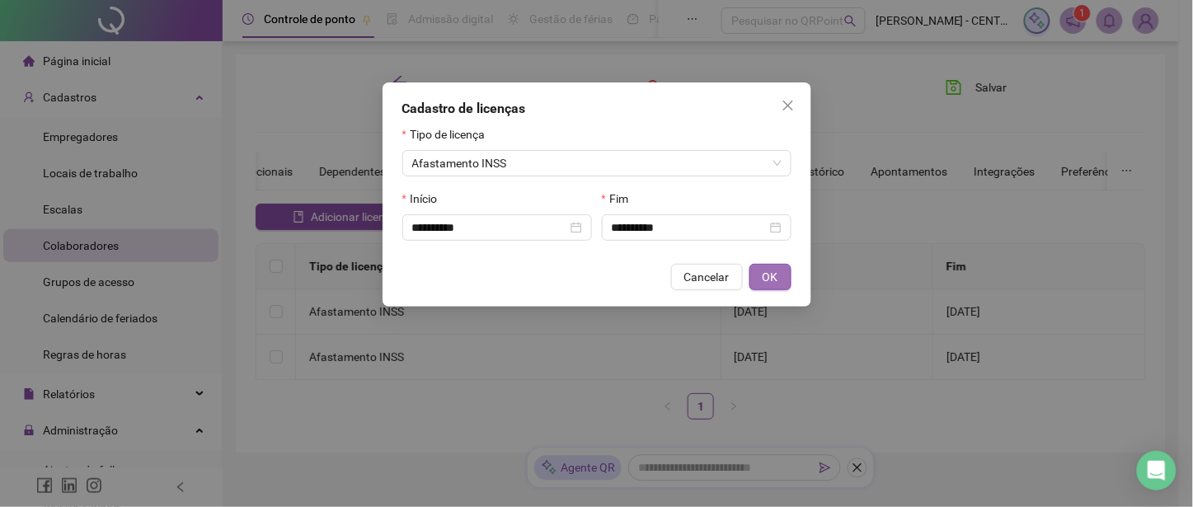
click at [771, 278] on span "OK" at bounding box center [771, 277] width 16 height 18
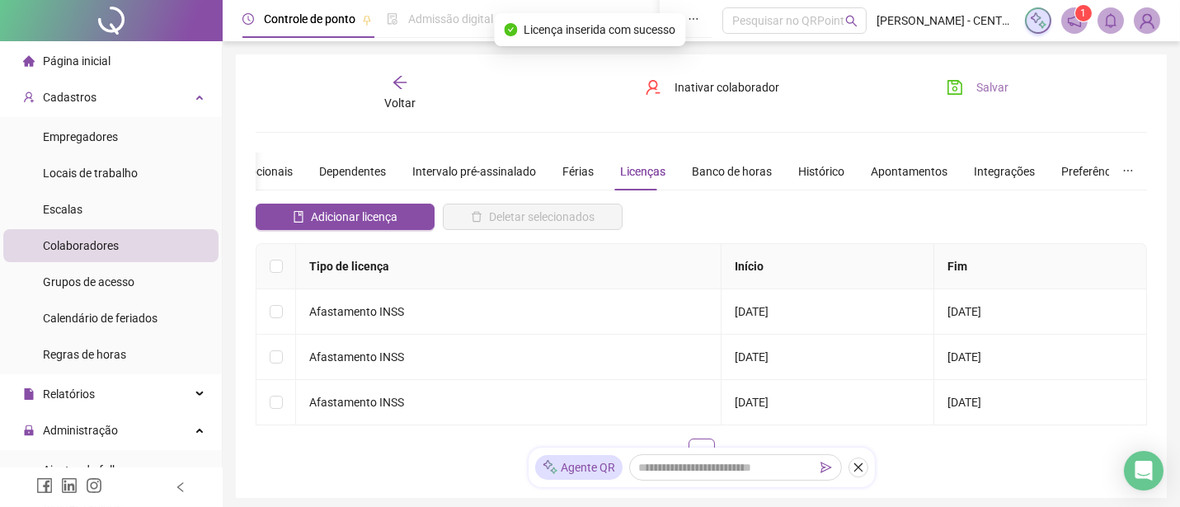
click at [990, 77] on button "Salvar" at bounding box center [977, 87] width 87 height 26
click at [970, 80] on button "Salvar" at bounding box center [977, 87] width 87 height 26
click at [389, 92] on div "Voltar" at bounding box center [400, 93] width 138 height 38
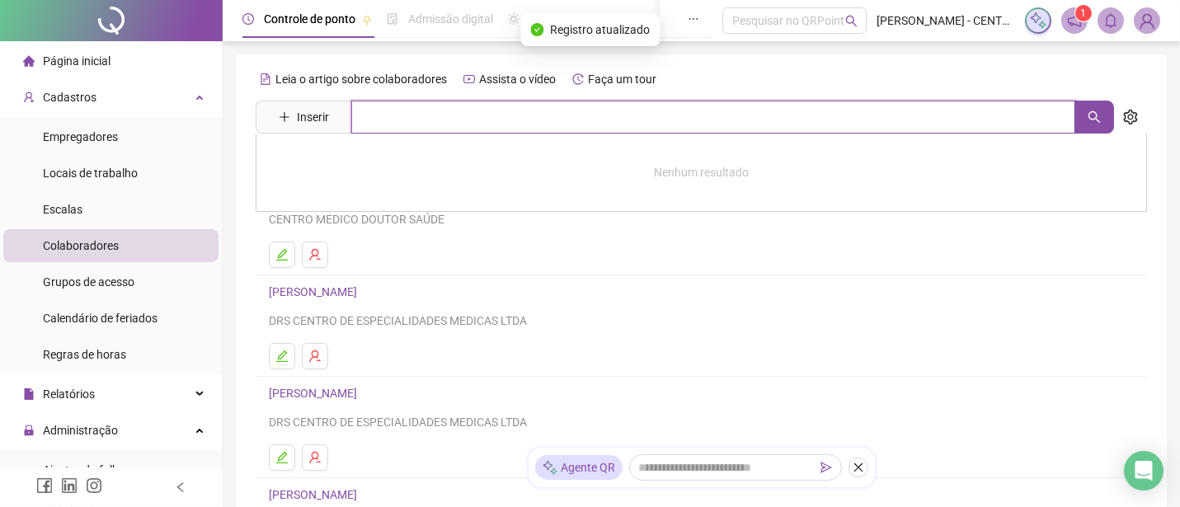
click at [447, 114] on input "text" at bounding box center [713, 117] width 724 height 33
type input "***"
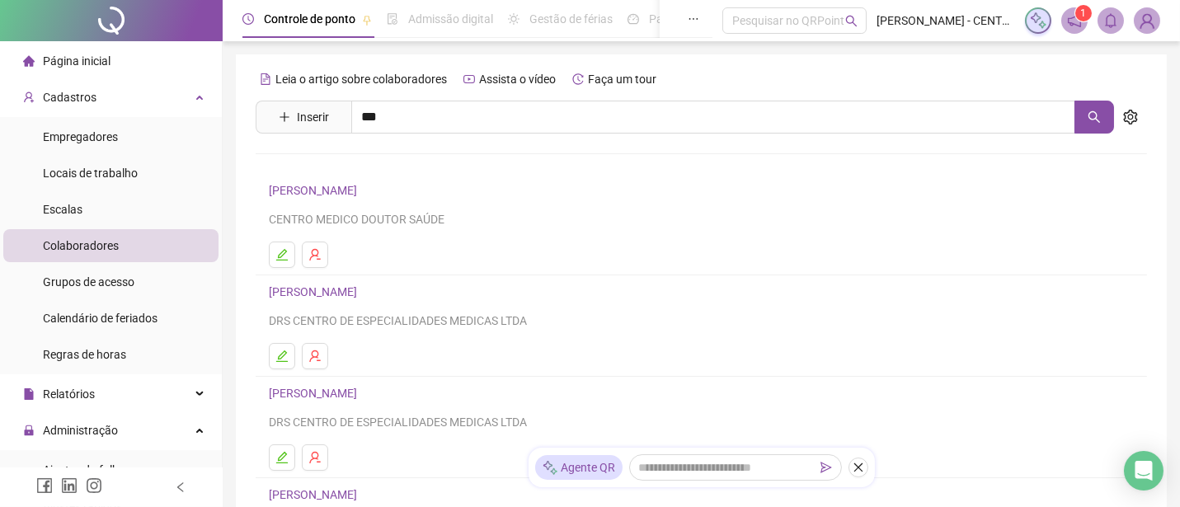
click at [312, 161] on link "[PERSON_NAME]" at bounding box center [330, 165] width 88 height 13
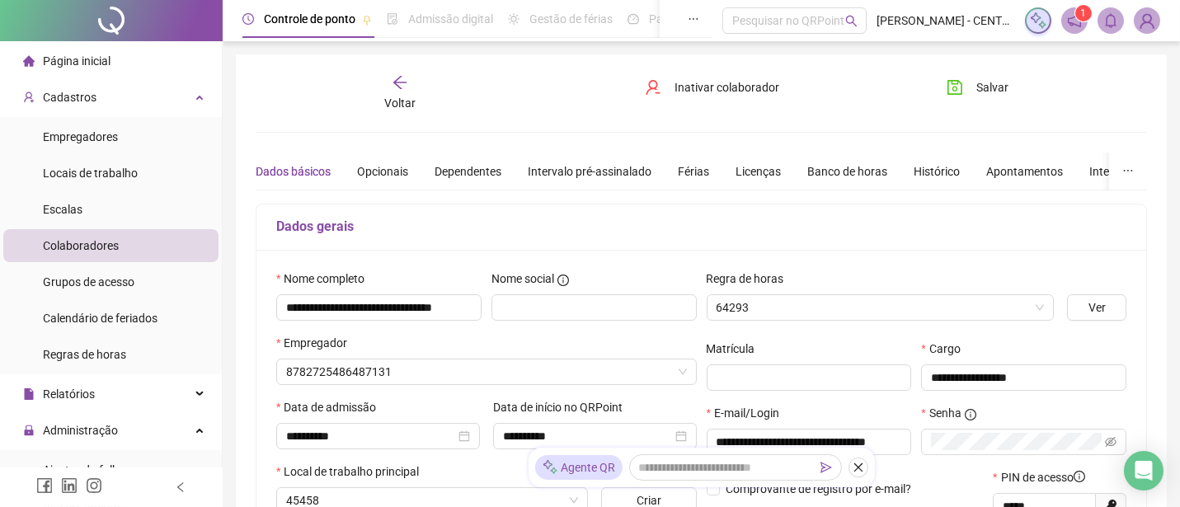
type input "**********"
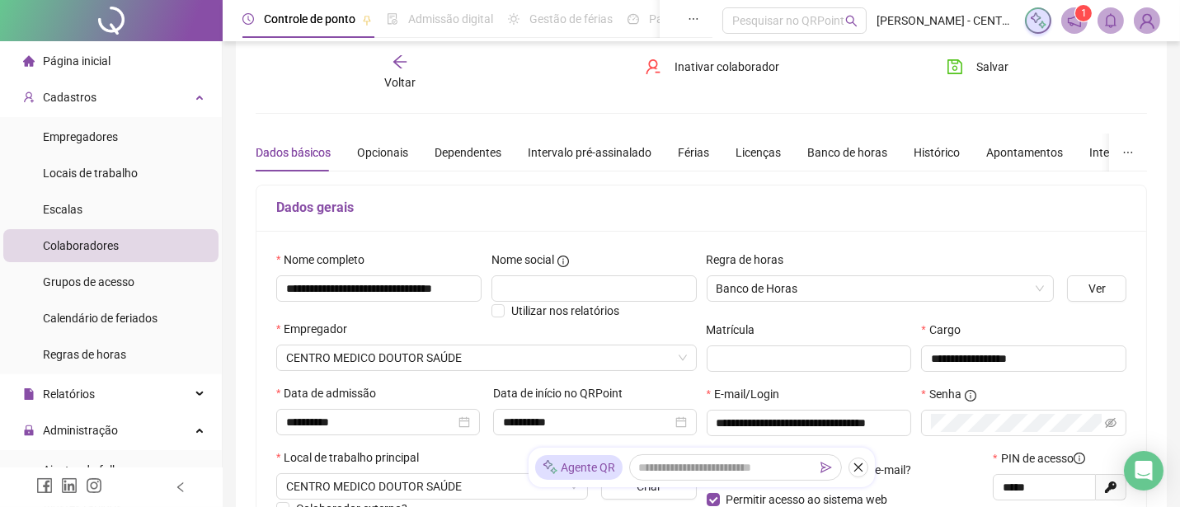
scroll to position [384, 0]
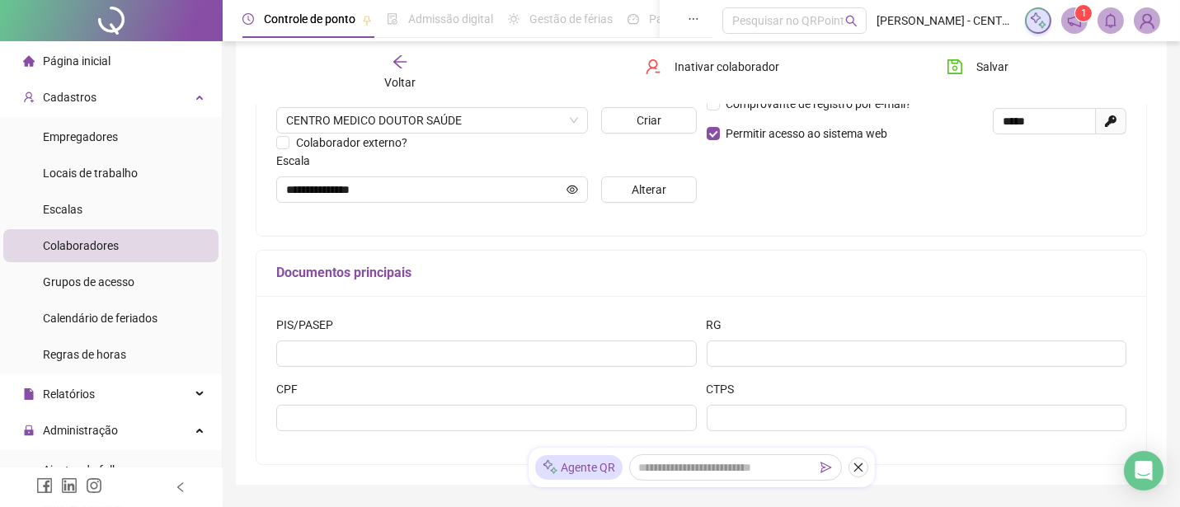
click at [116, 242] on span "Colaboradores" at bounding box center [81, 245] width 76 height 13
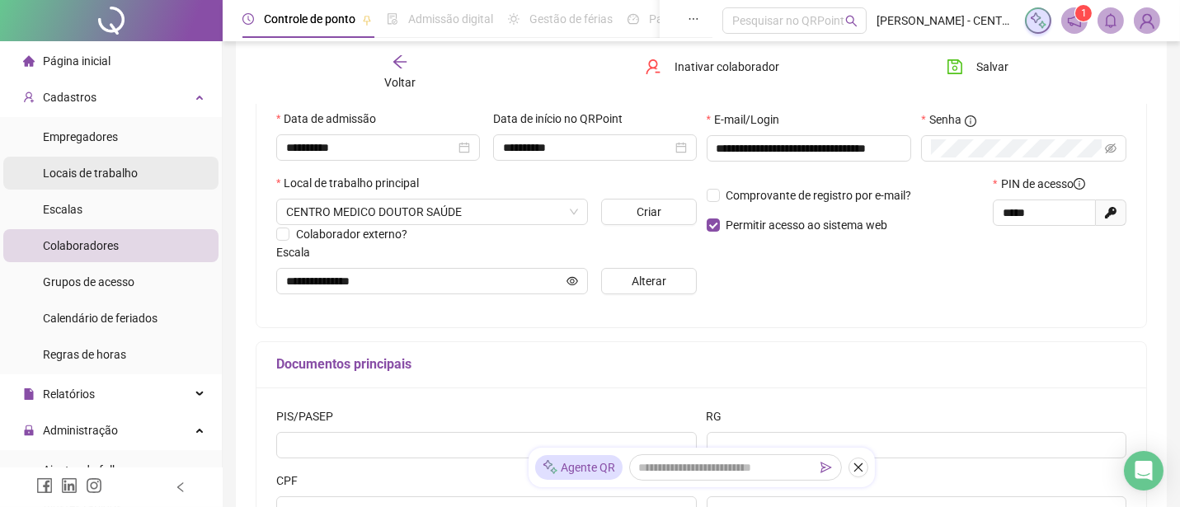
scroll to position [110, 0]
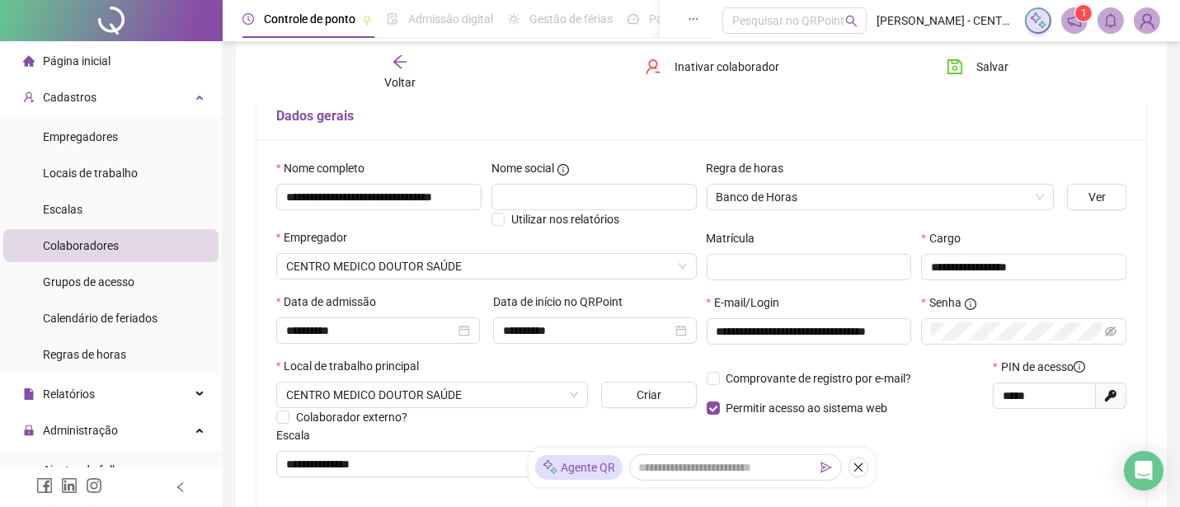
click at [103, 239] on span "Colaboradores" at bounding box center [81, 245] width 76 height 13
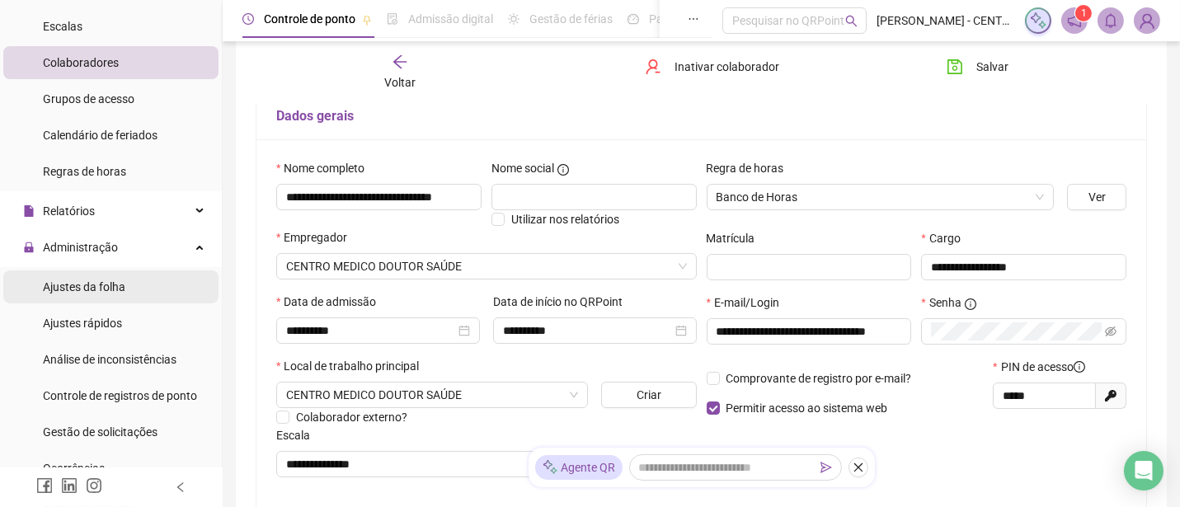
click at [101, 291] on span "Ajustes da folha" at bounding box center [84, 286] width 82 height 13
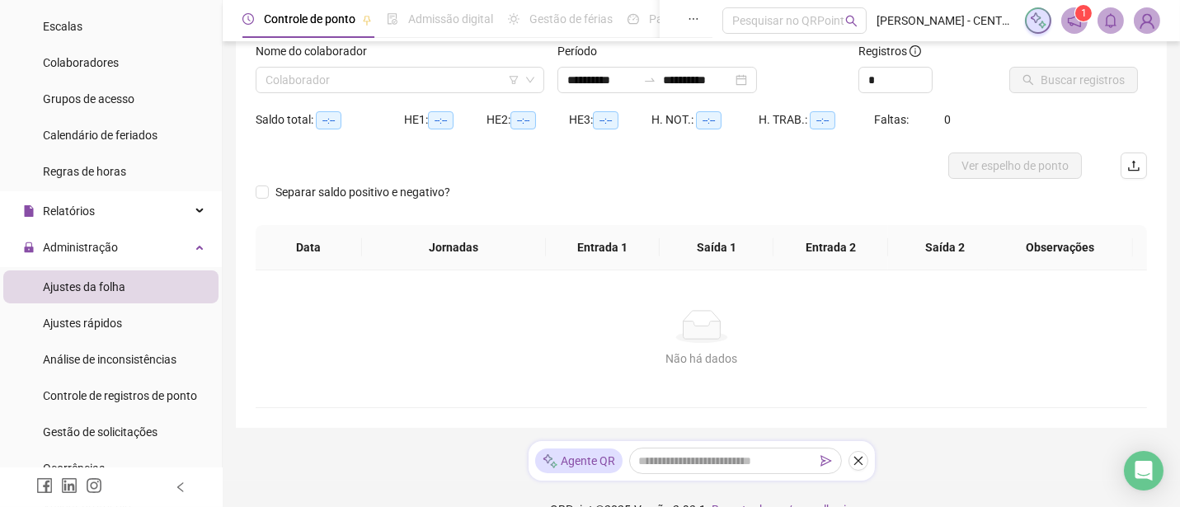
type input "**********"
click at [367, 77] on input "search" at bounding box center [392, 80] width 254 height 25
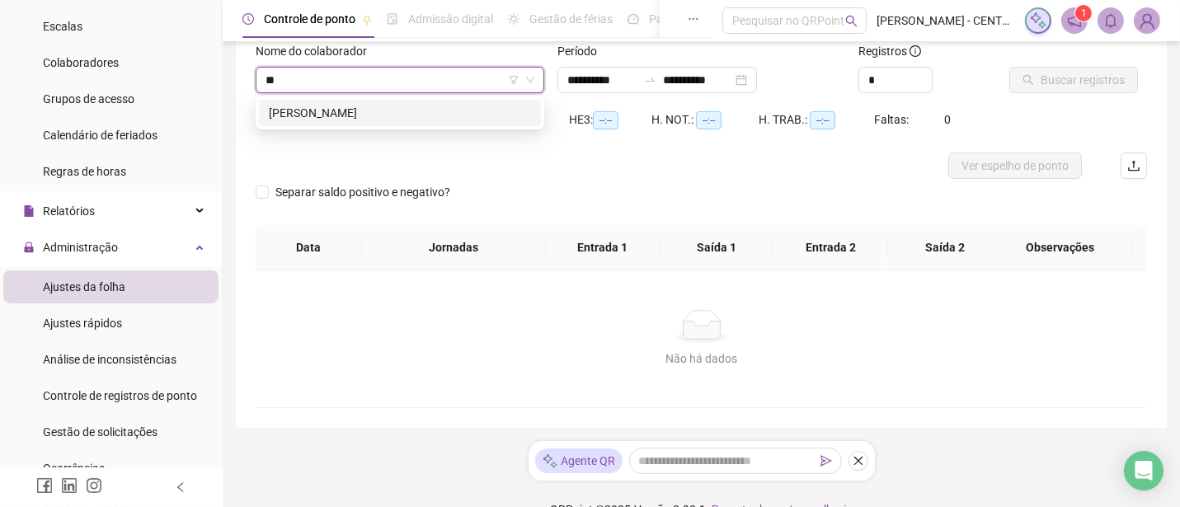
type input "***"
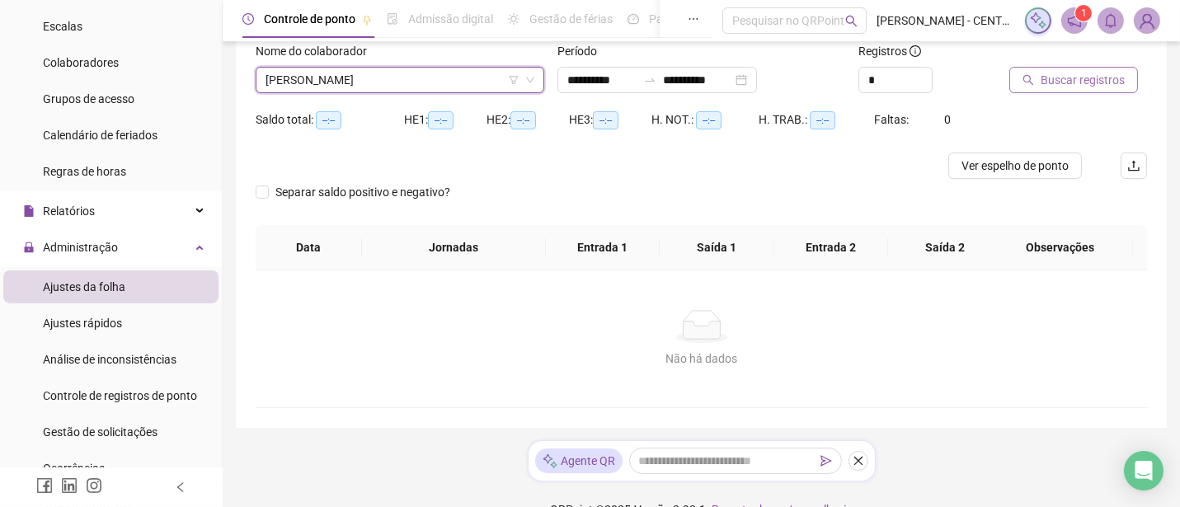
click at [1107, 83] on span "Buscar registros" at bounding box center [1082, 80] width 84 height 18
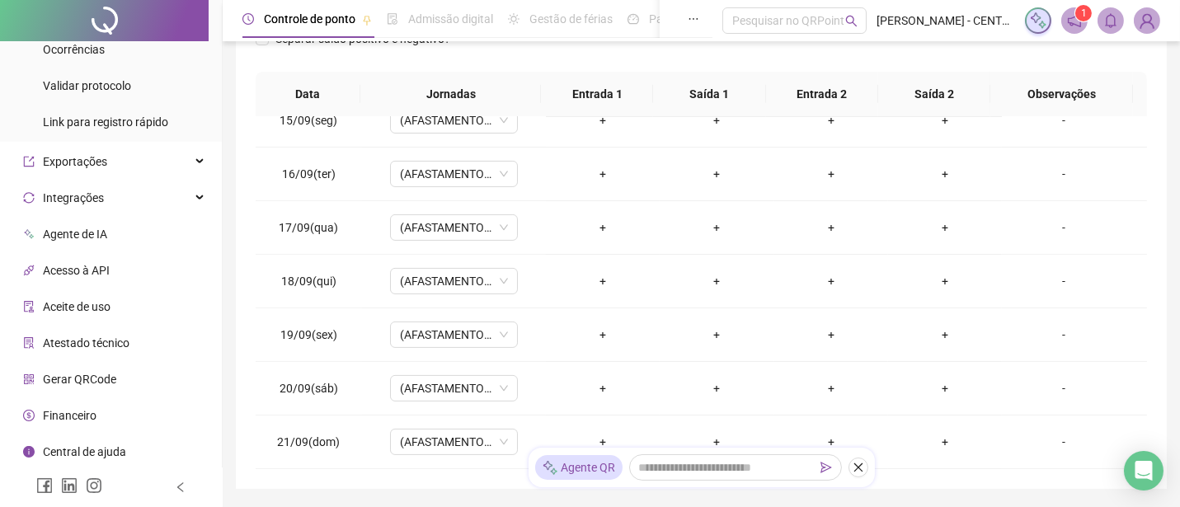
scroll to position [418, 0]
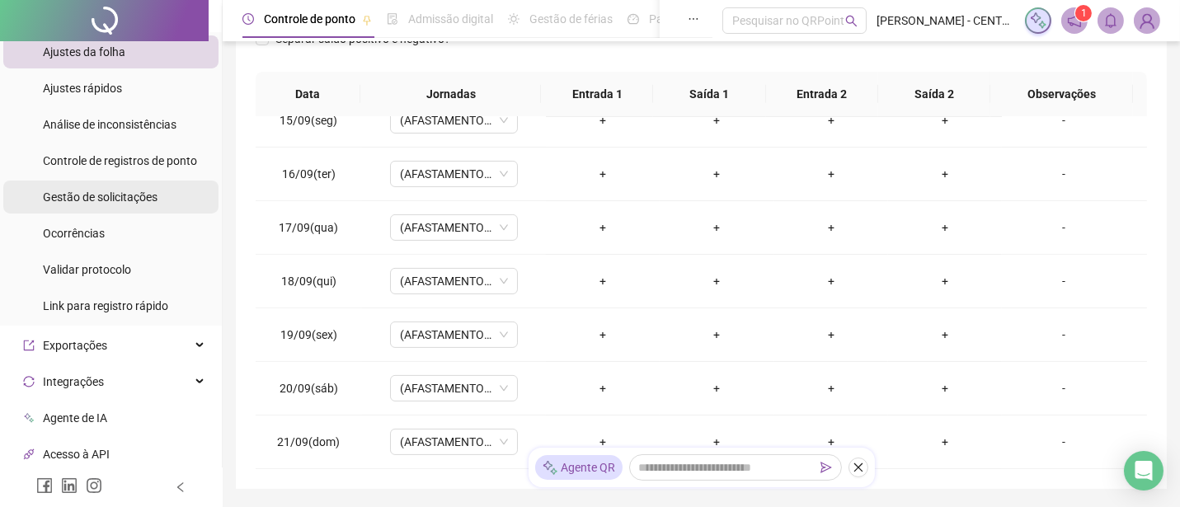
click at [110, 193] on span "Gestão de solicitações" at bounding box center [100, 196] width 115 height 13
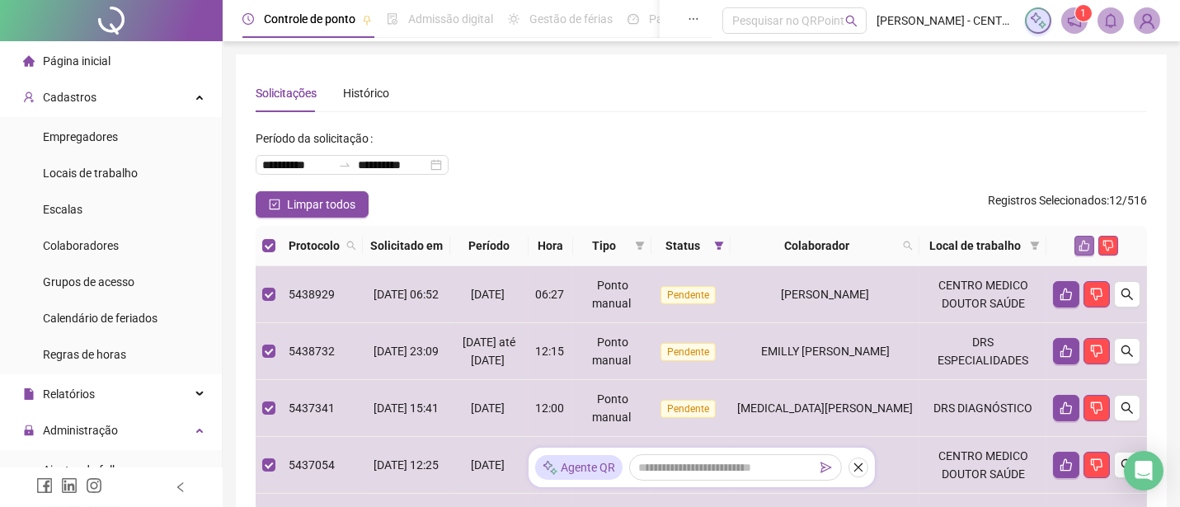
click at [1081, 251] on icon "like" at bounding box center [1084, 246] width 12 height 12
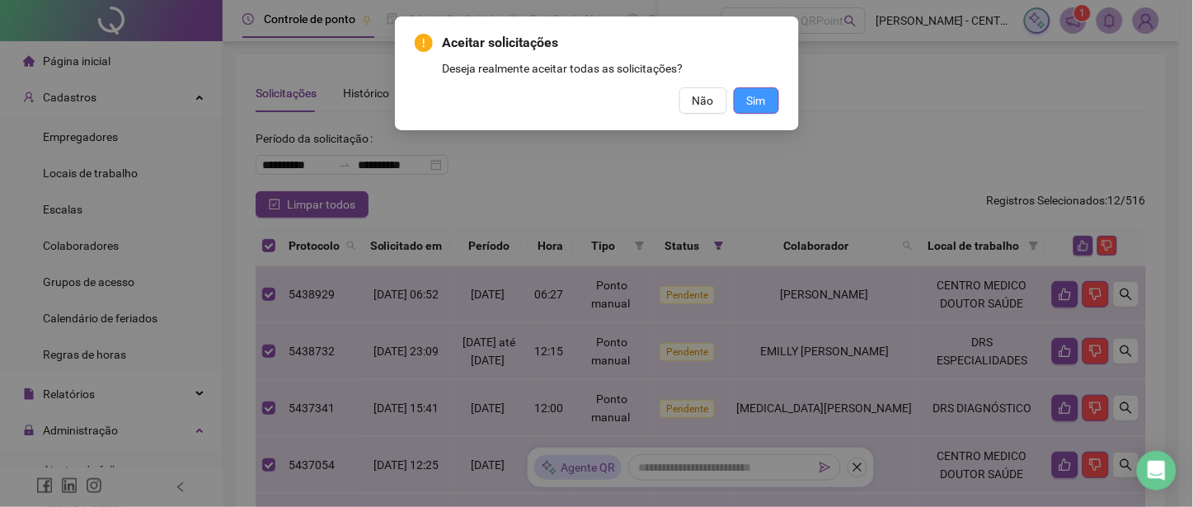
click at [767, 111] on button "Sim" at bounding box center [756, 100] width 45 height 26
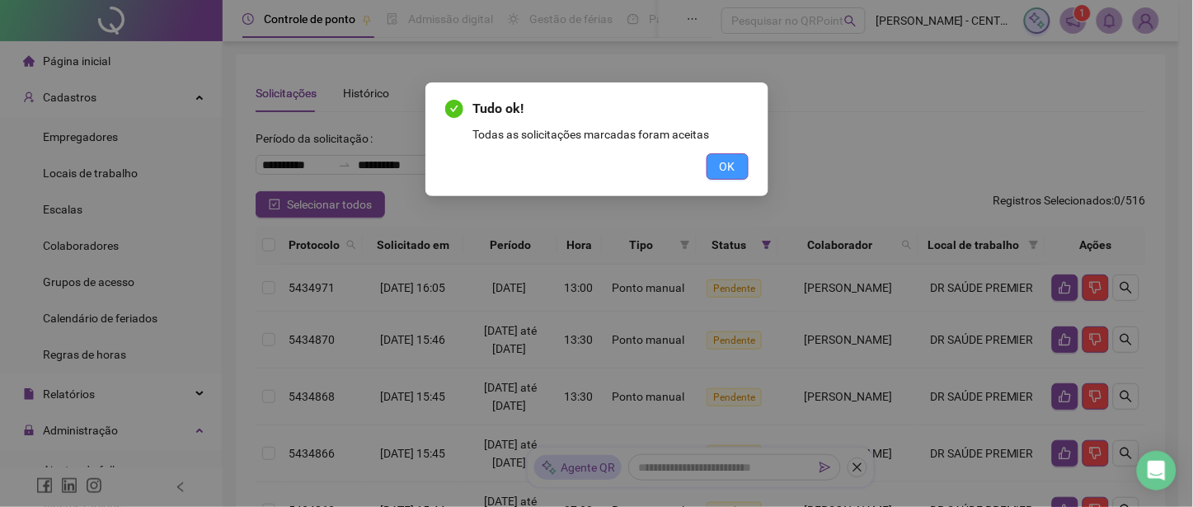
click at [720, 171] on span "OK" at bounding box center [728, 166] width 16 height 18
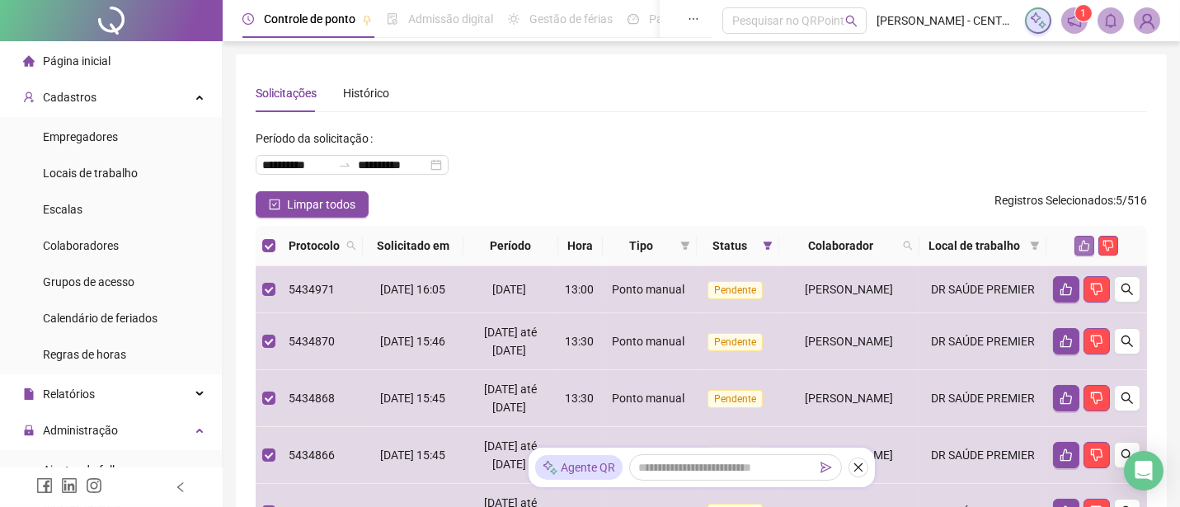
click at [1080, 251] on icon "like" at bounding box center [1084, 246] width 11 height 11
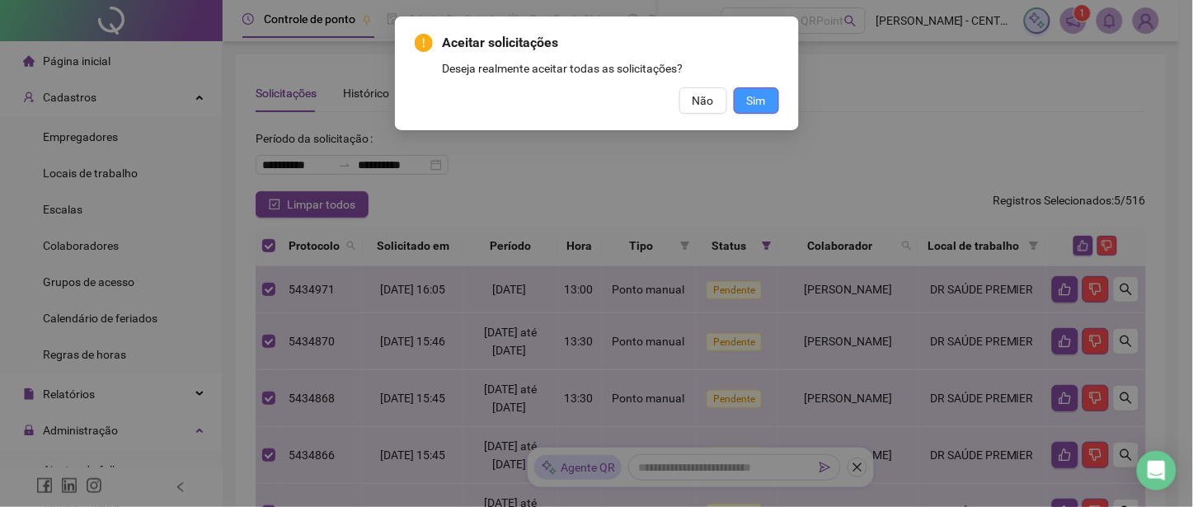
click at [763, 94] on span "Sim" at bounding box center [756, 101] width 19 height 18
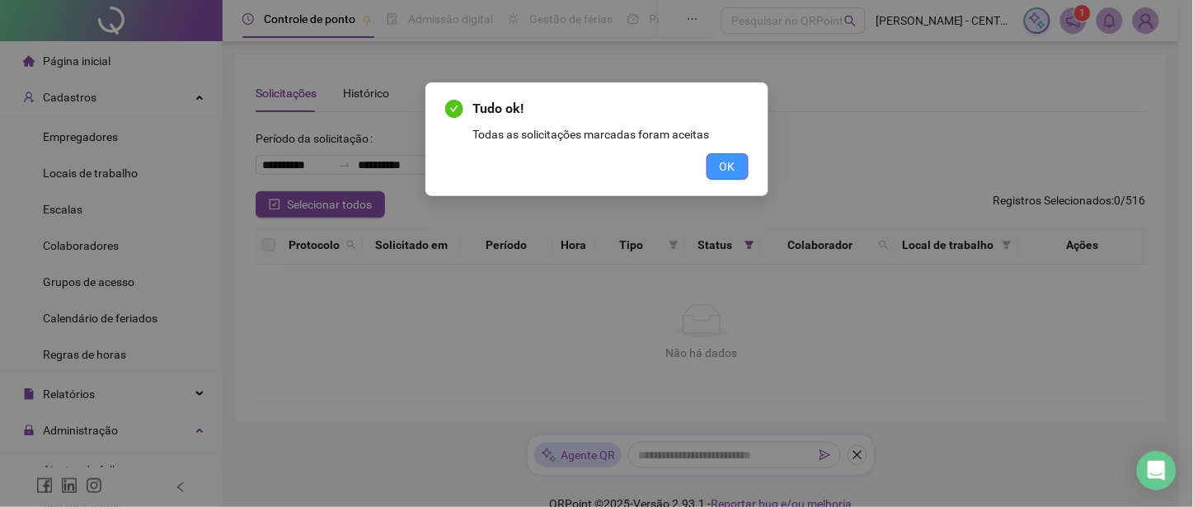
click at [734, 169] on span "OK" at bounding box center [728, 166] width 16 height 18
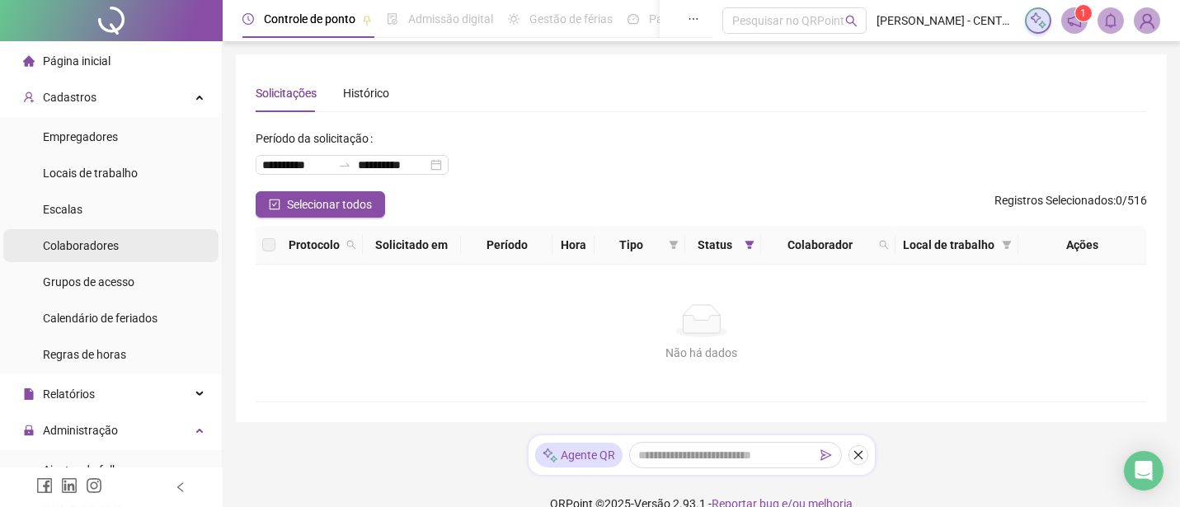
click at [101, 244] on span "Colaboradores" at bounding box center [81, 245] width 76 height 13
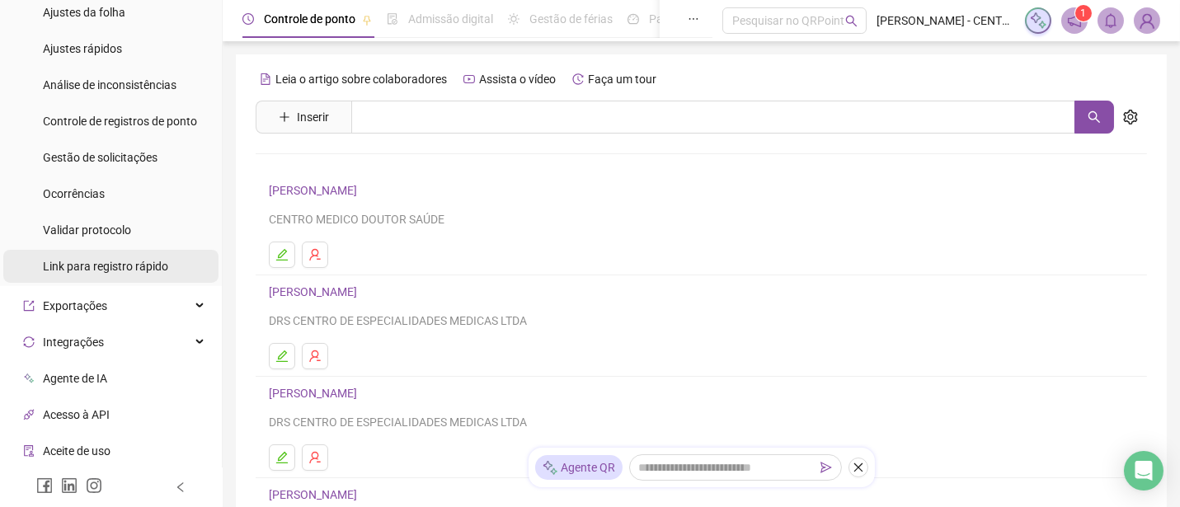
scroll to position [275, 0]
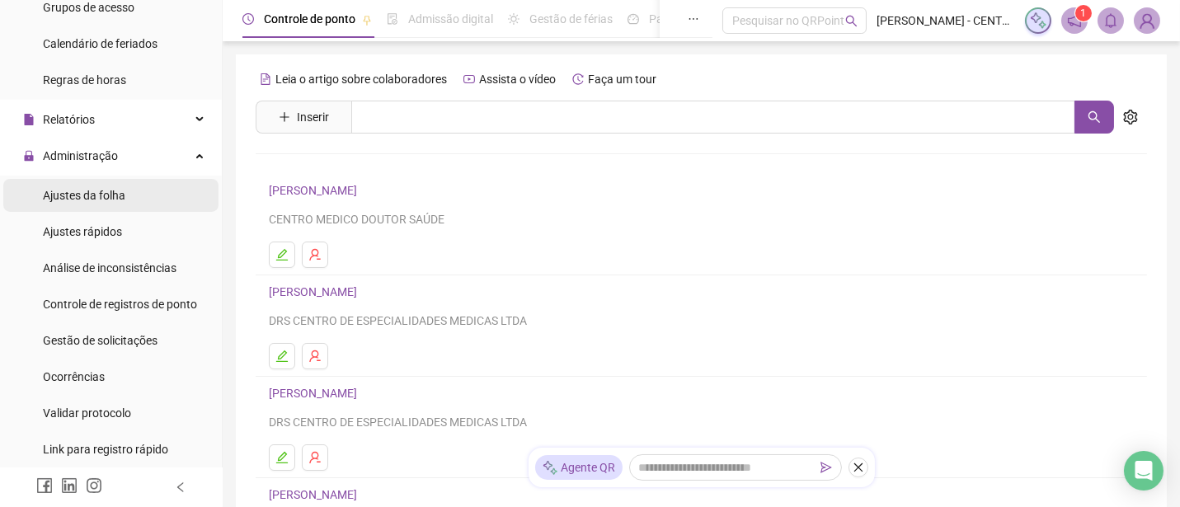
click at [101, 194] on span "Ajustes da folha" at bounding box center [84, 195] width 82 height 13
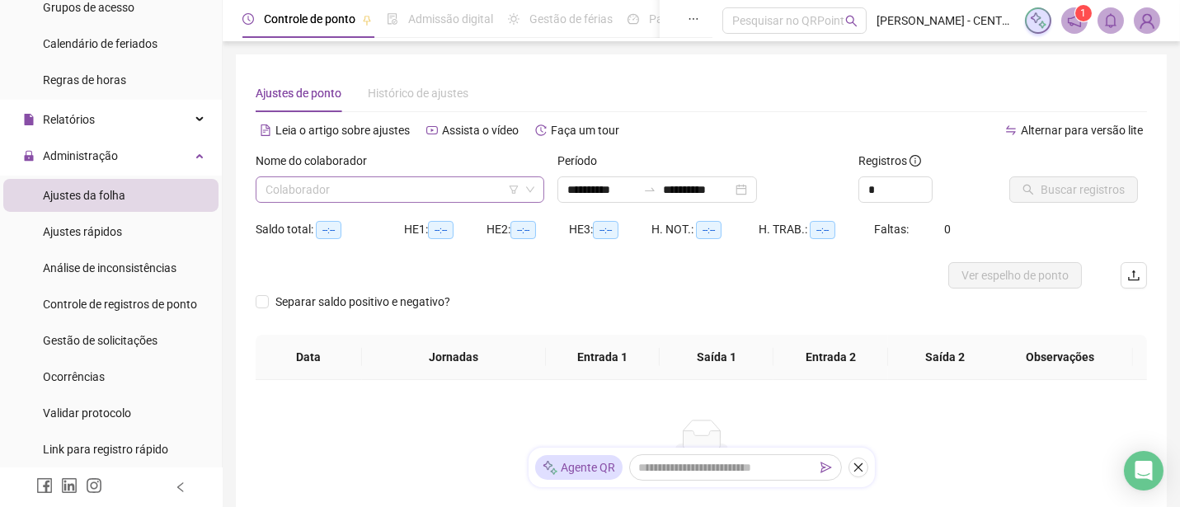
type input "**********"
click at [388, 198] on input "search" at bounding box center [392, 189] width 254 height 25
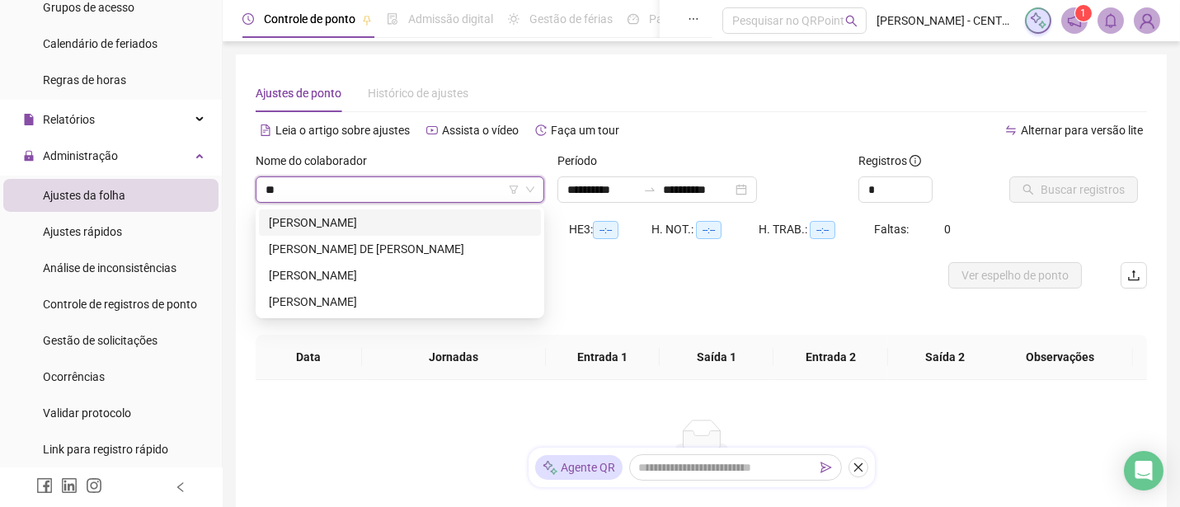
type input "***"
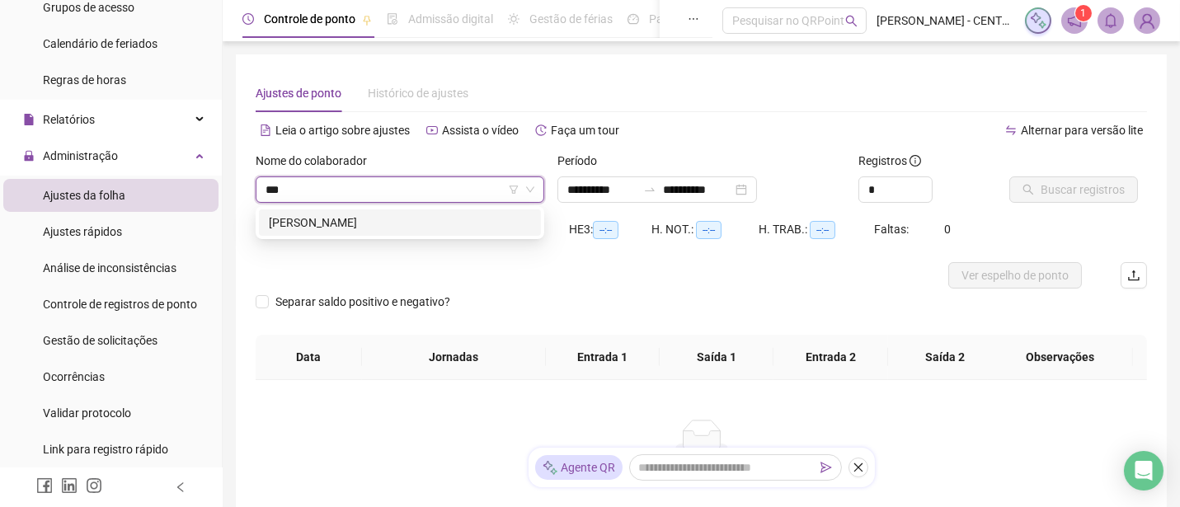
click at [419, 219] on div "[PERSON_NAME]" at bounding box center [400, 223] width 262 height 18
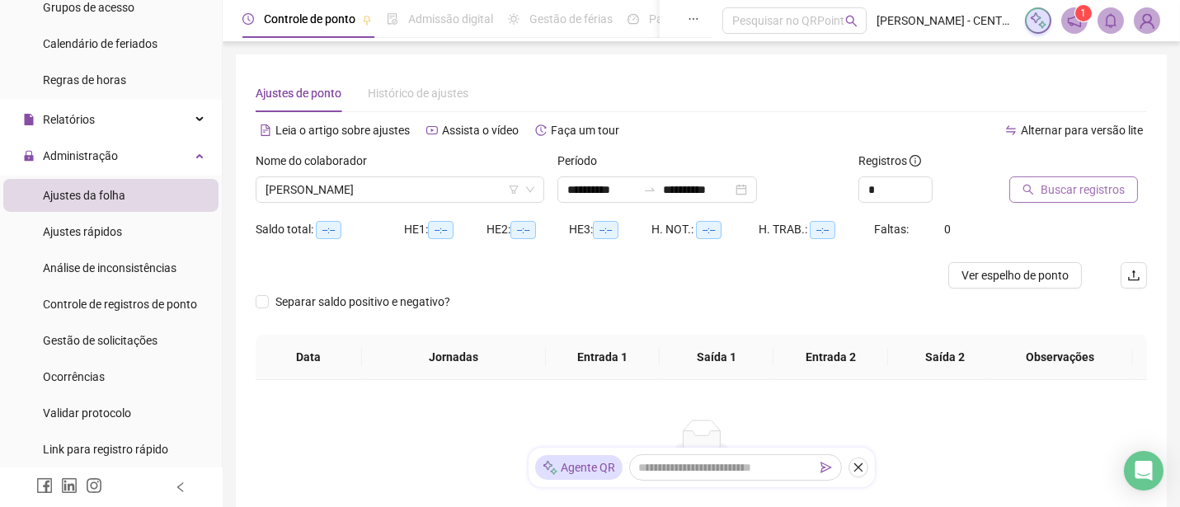
click at [1088, 190] on span "Buscar registros" at bounding box center [1082, 190] width 84 height 18
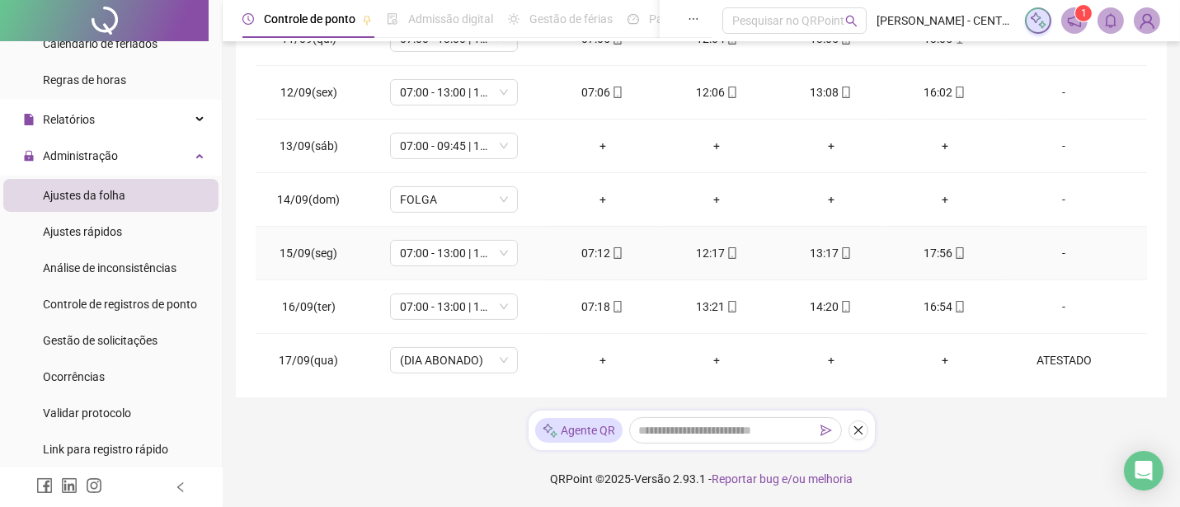
scroll to position [775, 0]
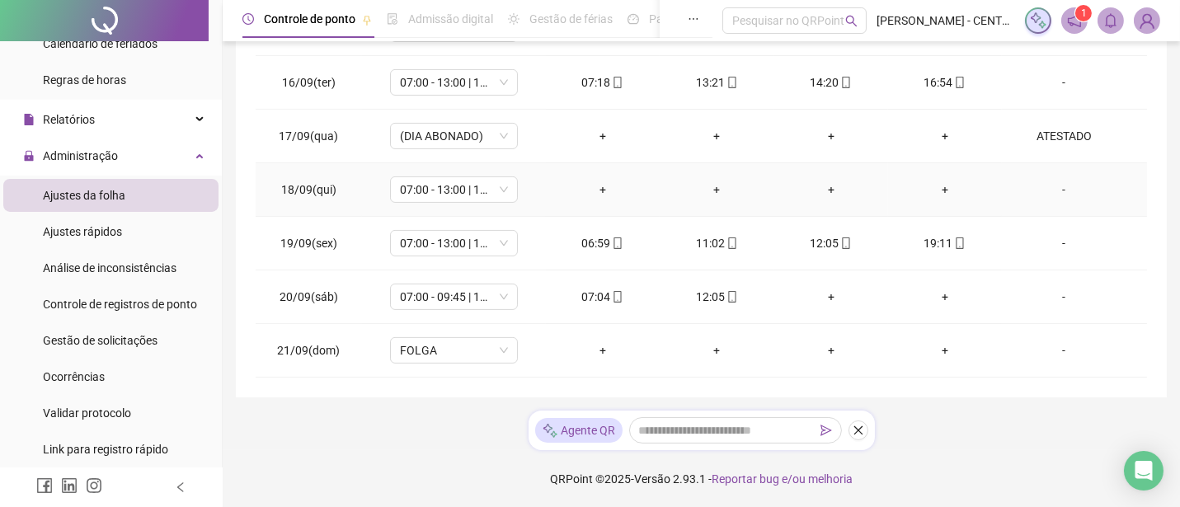
click at [1058, 188] on div "-" at bounding box center [1063, 190] width 97 height 18
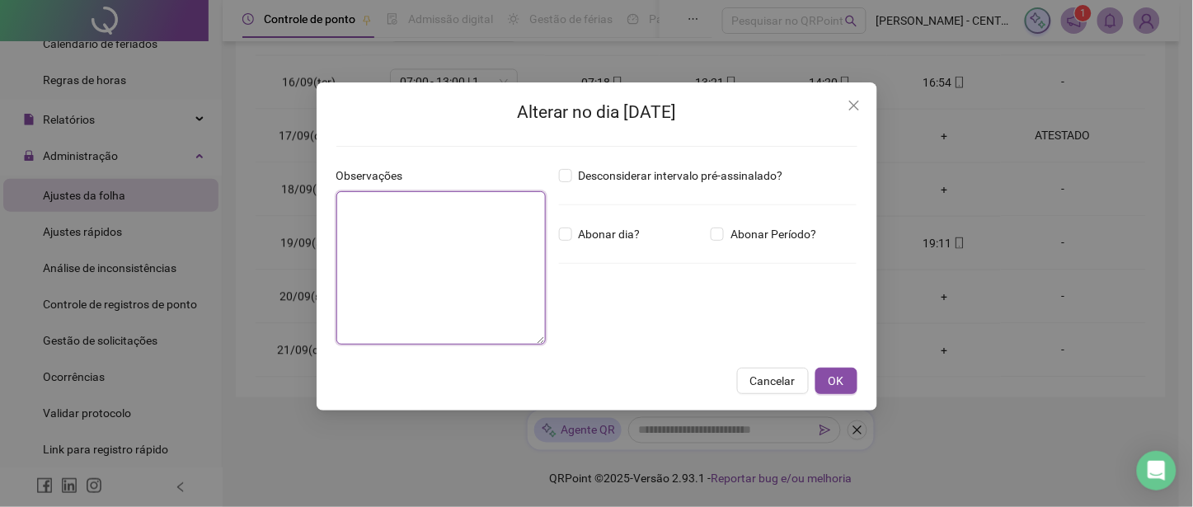
click at [408, 235] on textarea at bounding box center [440, 267] width 209 height 153
type textarea "********"
click at [631, 237] on span "Abonar dia?" at bounding box center [609, 234] width 75 height 18
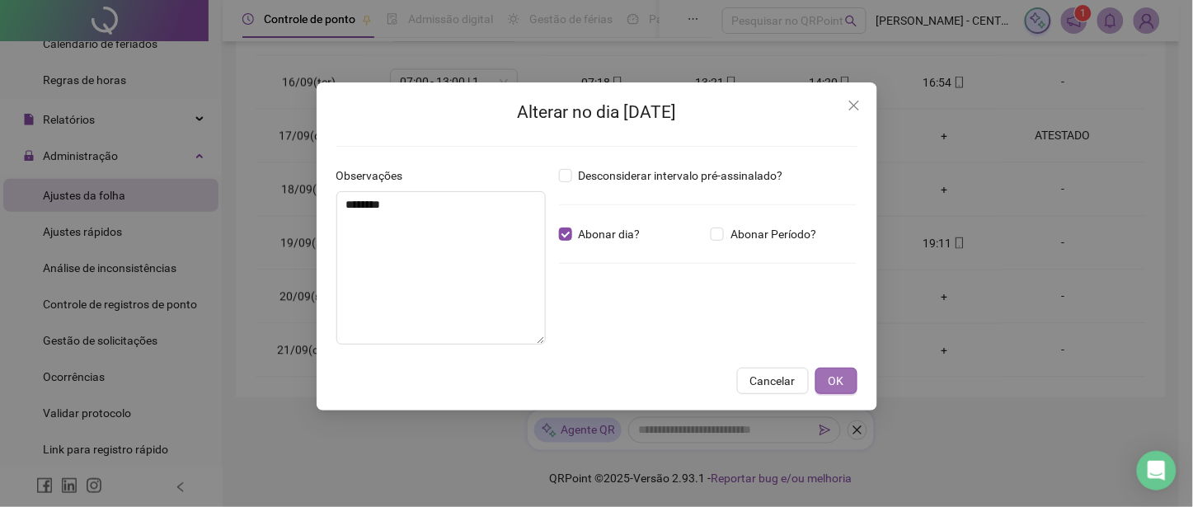
click at [838, 387] on span "OK" at bounding box center [836, 381] width 16 height 18
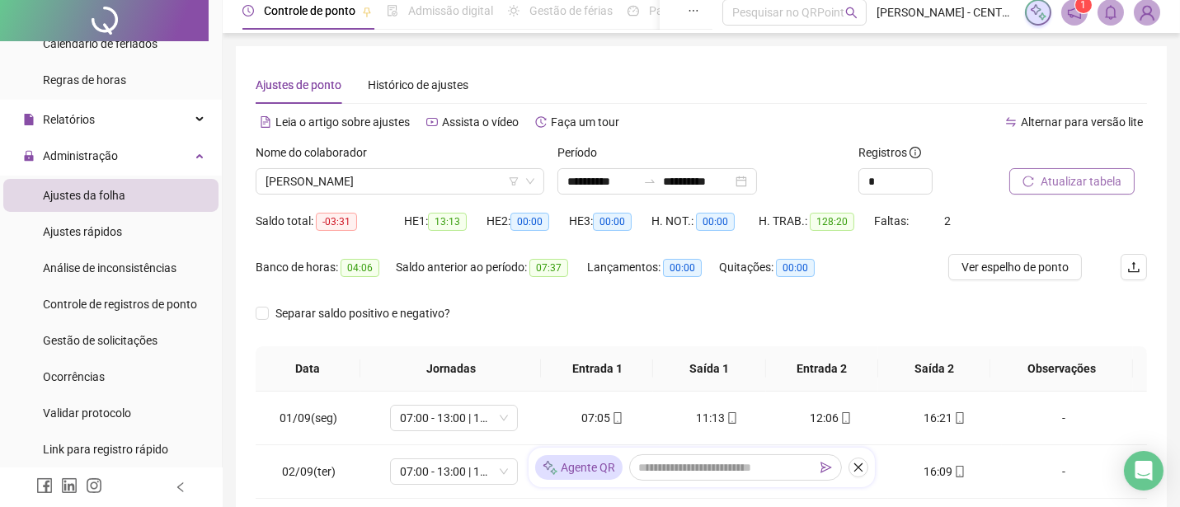
scroll to position [0, 0]
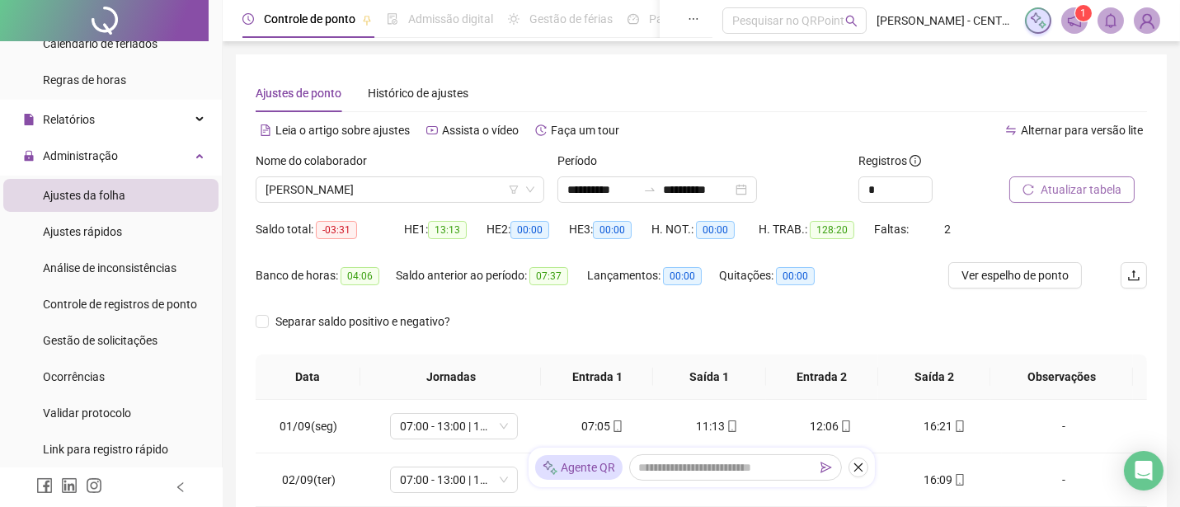
click at [1077, 194] on span "Atualizar tabela" at bounding box center [1080, 190] width 81 height 18
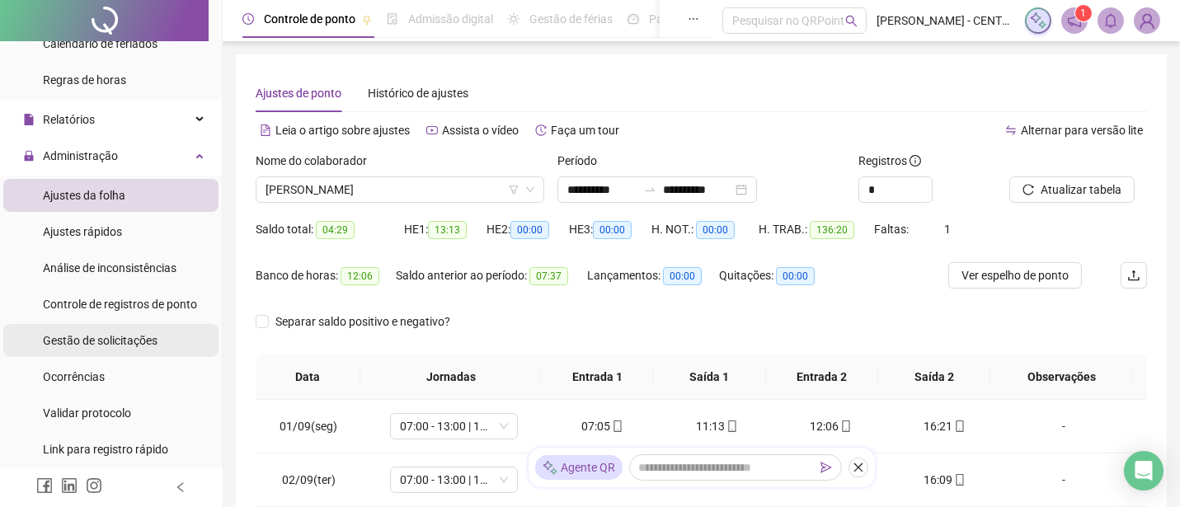
click at [77, 326] on div "Gestão de solicitações" at bounding box center [100, 340] width 115 height 33
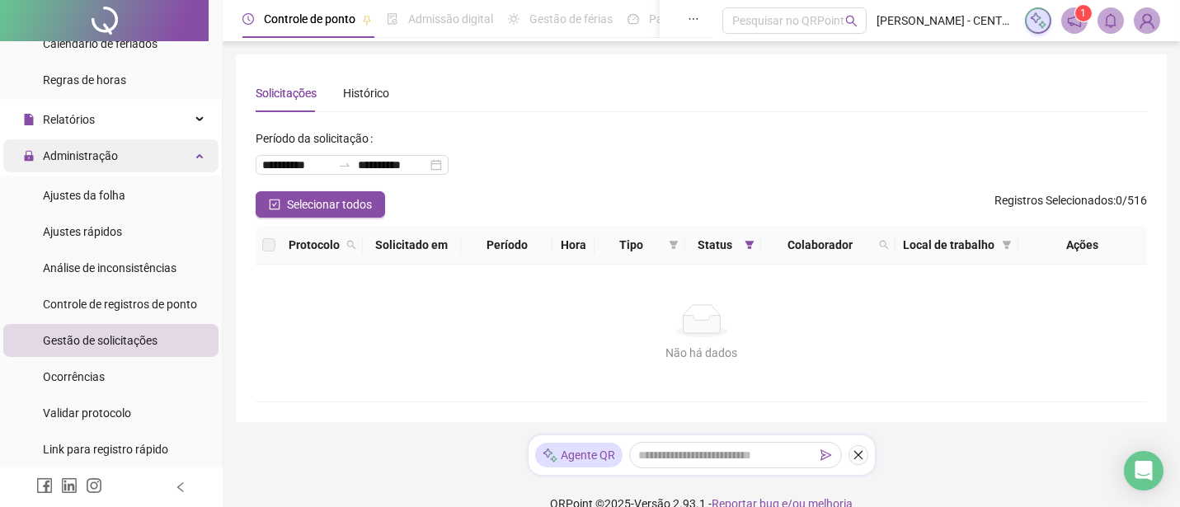
click at [77, 149] on span "Administração" at bounding box center [80, 155] width 75 height 13
